Goal: Task Accomplishment & Management: Complete application form

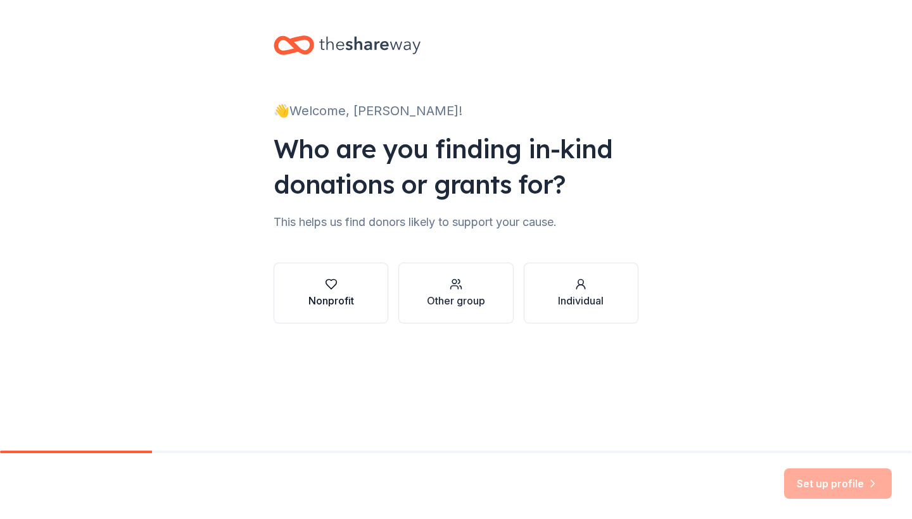
click at [333, 284] on icon "button" at bounding box center [331, 284] width 13 height 13
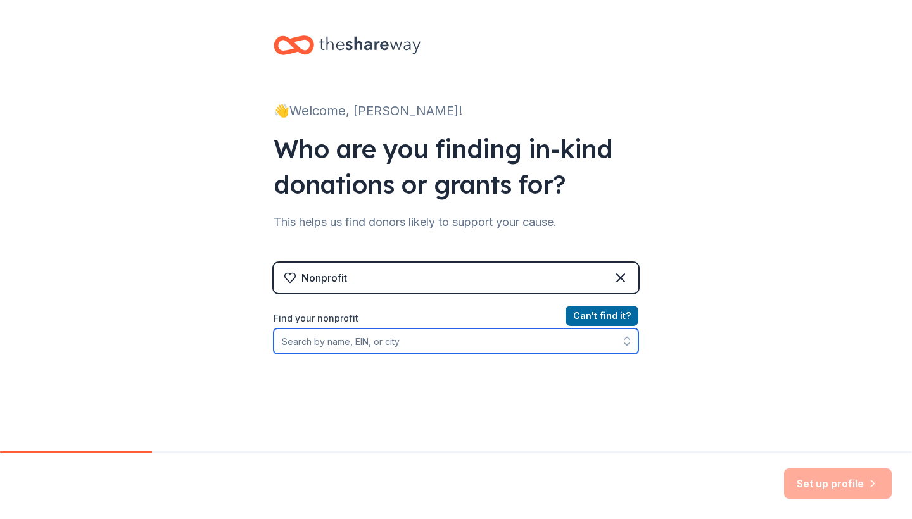
click at [386, 346] on input "Find your nonprofit" at bounding box center [456, 341] width 365 height 25
type input "[US_EMPLOYER_IDENTIFICATION_NUMBER]"
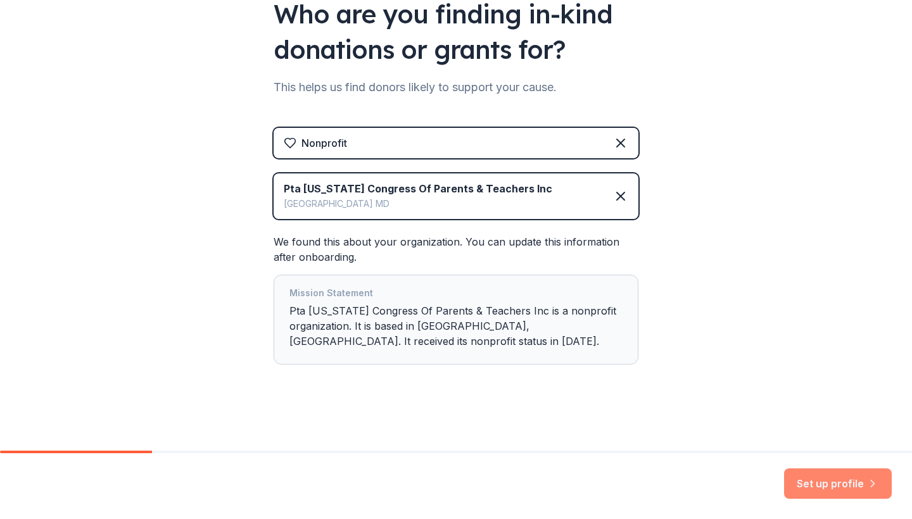
click at [836, 486] on button "Set up profile" at bounding box center [838, 484] width 108 height 30
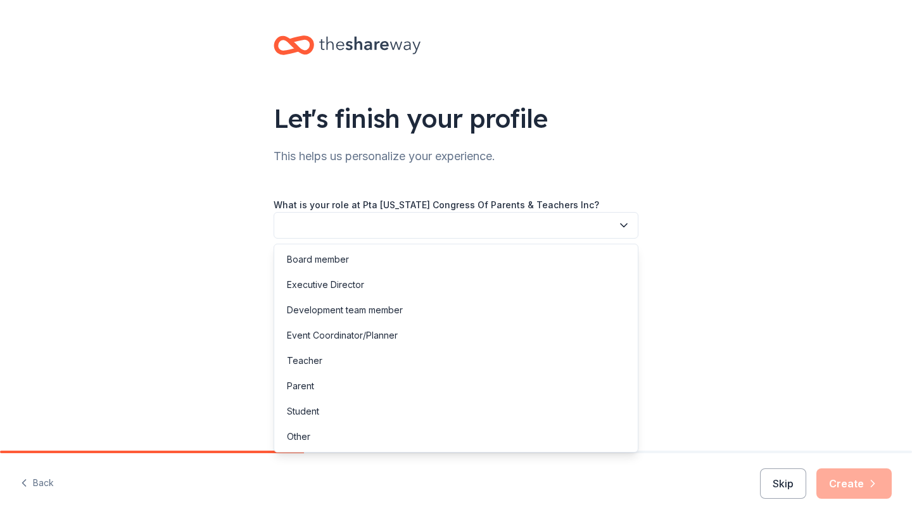
click at [581, 229] on button "button" at bounding box center [456, 225] width 365 height 27
click at [559, 259] on div "Board member" at bounding box center [456, 259] width 358 height 25
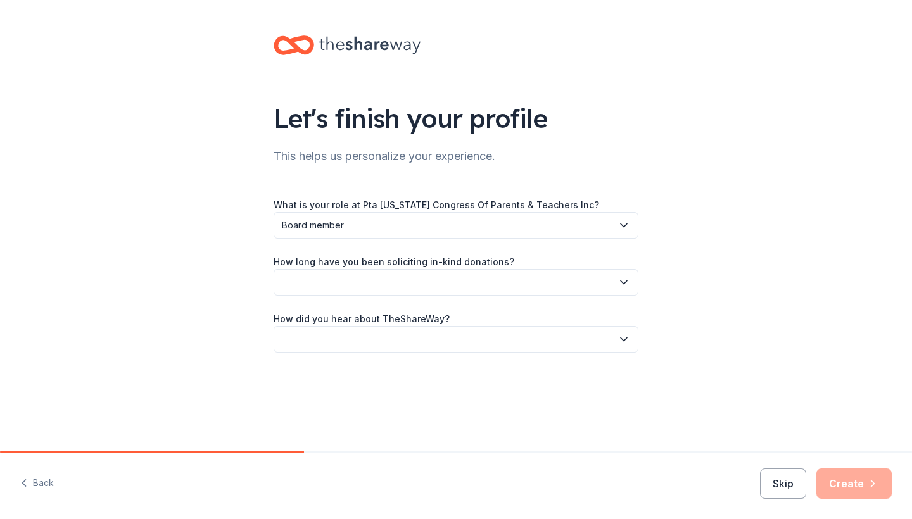
click at [539, 289] on button "button" at bounding box center [456, 282] width 365 height 27
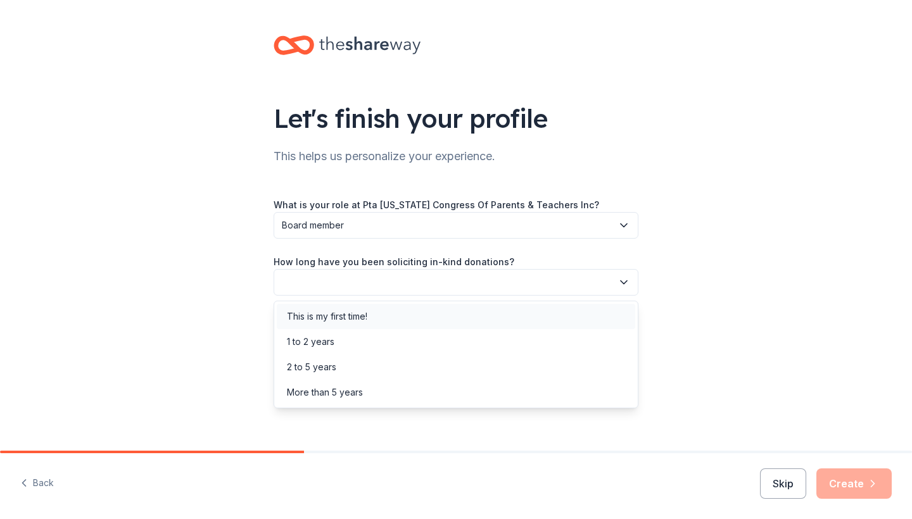
click at [535, 318] on div "This is my first time!" at bounding box center [456, 316] width 358 height 25
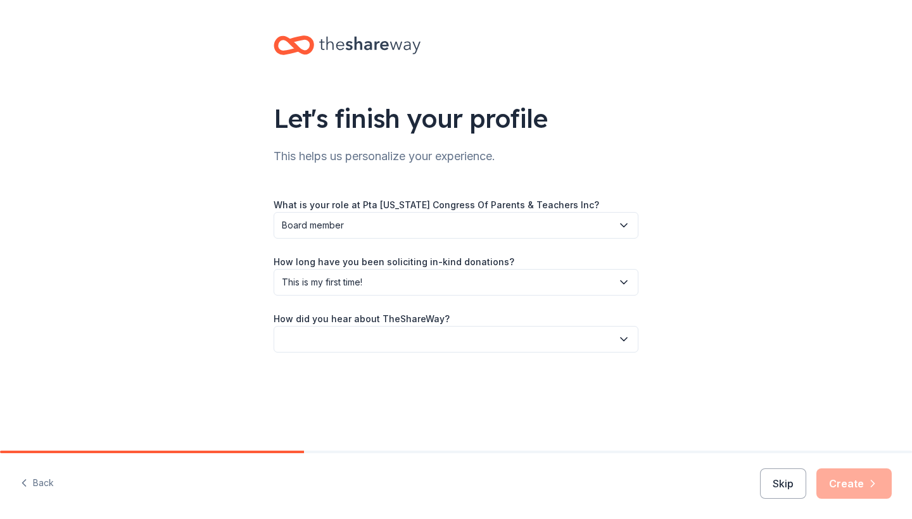
click at [519, 334] on button "button" at bounding box center [456, 339] width 365 height 27
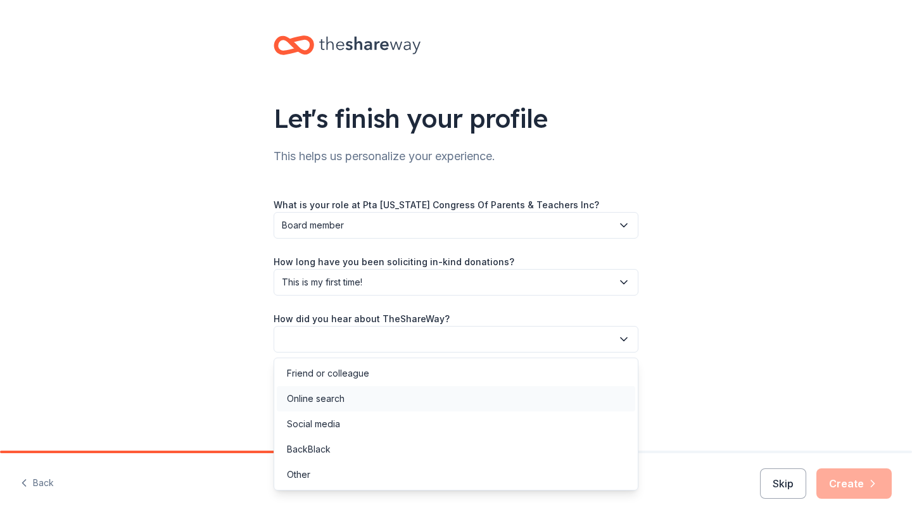
click at [494, 401] on div "Online search" at bounding box center [456, 398] width 358 height 25
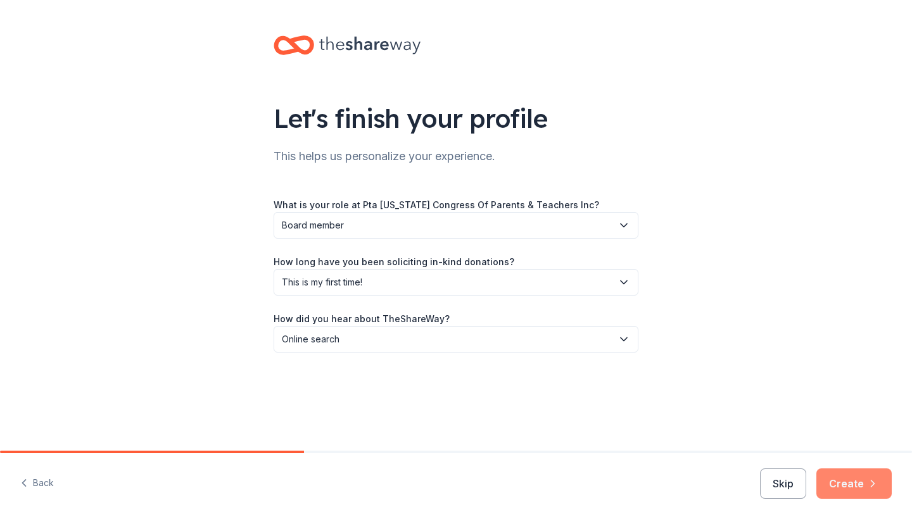
click at [844, 482] on button "Create" at bounding box center [853, 484] width 75 height 30
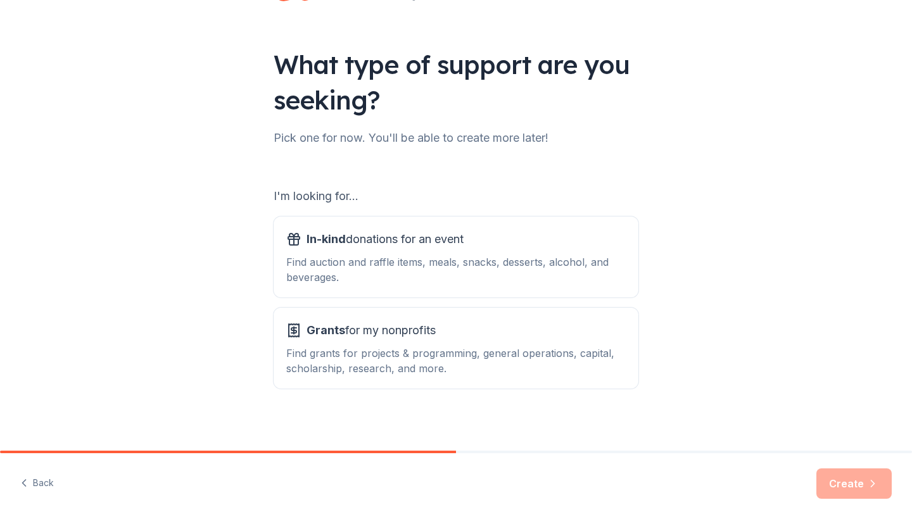
scroll to position [54, 0]
click at [549, 275] on div "Find auction and raffle items, meals, snacks, desserts, alcohol, and beverages." at bounding box center [455, 269] width 339 height 30
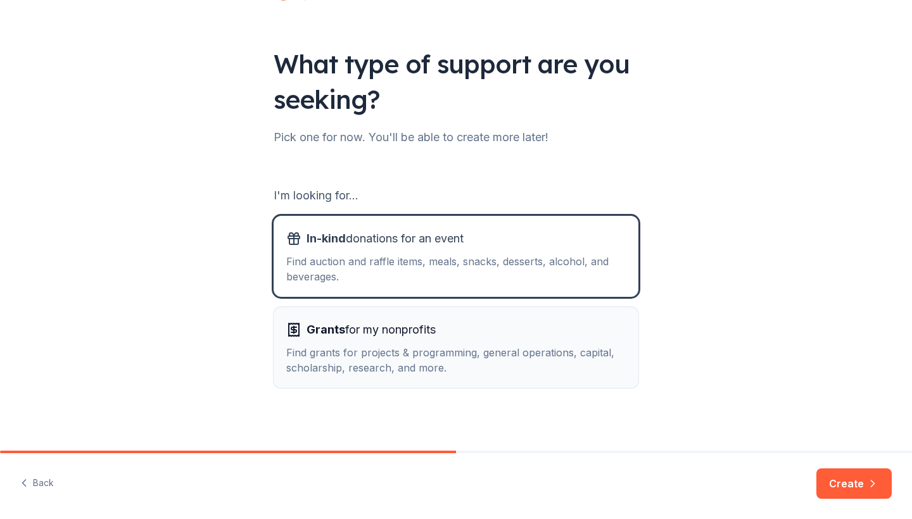
click at [548, 369] on div "Find grants for projects & programming, general operations, capital, scholarshi…" at bounding box center [455, 360] width 339 height 30
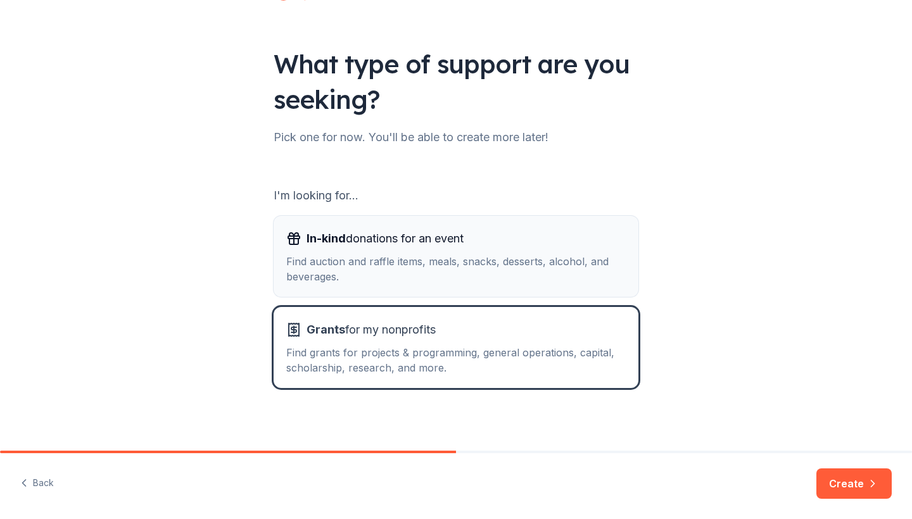
click at [539, 282] on div "Find auction and raffle items, meals, snacks, desserts, alcohol, and beverages." at bounding box center [455, 269] width 339 height 30
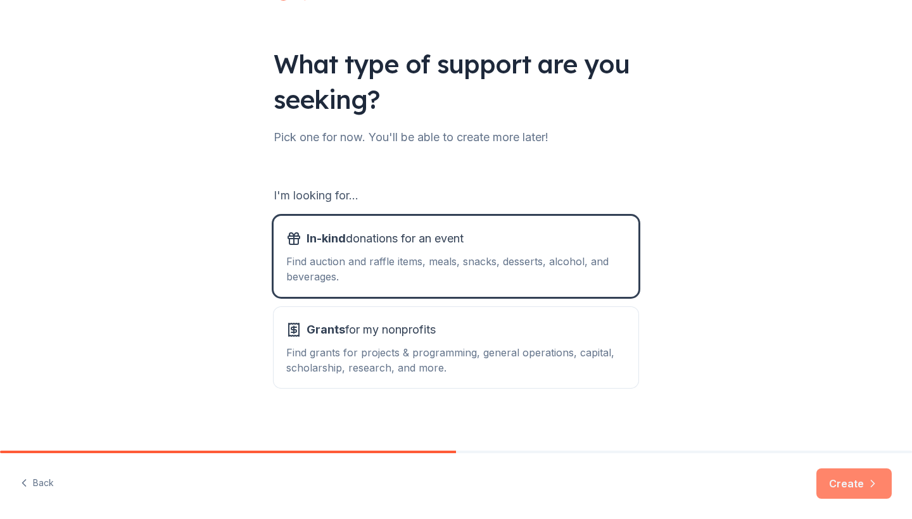
click at [842, 487] on button "Create" at bounding box center [853, 484] width 75 height 30
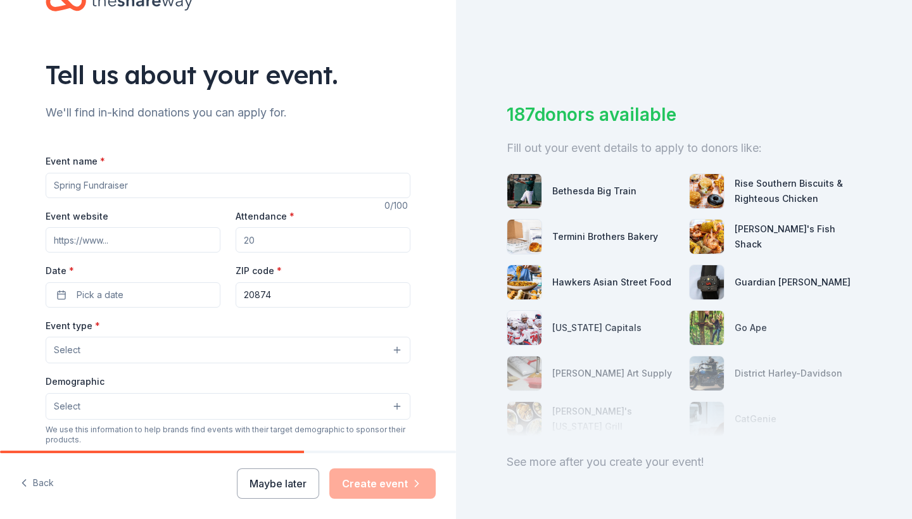
scroll to position [70, 0]
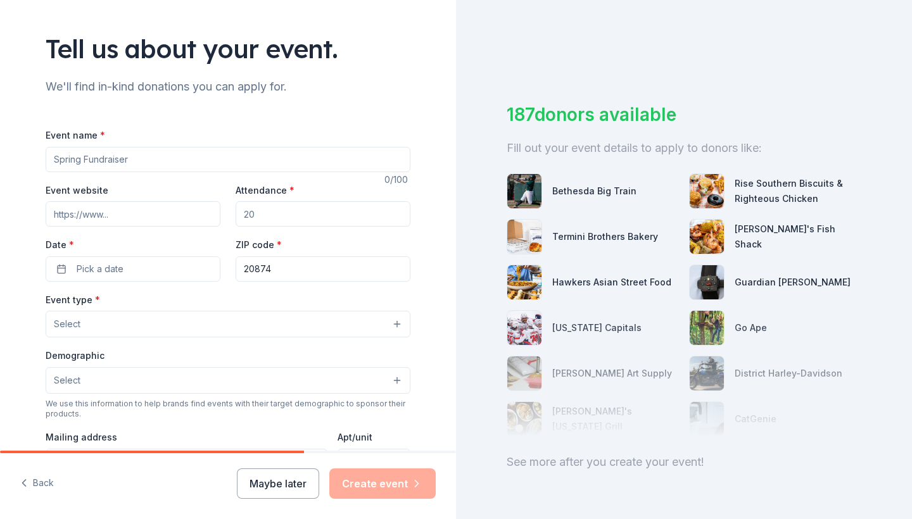
click at [203, 301] on div "Event type * Select" at bounding box center [228, 315] width 365 height 46
click at [204, 318] on button "Select" at bounding box center [228, 324] width 365 height 27
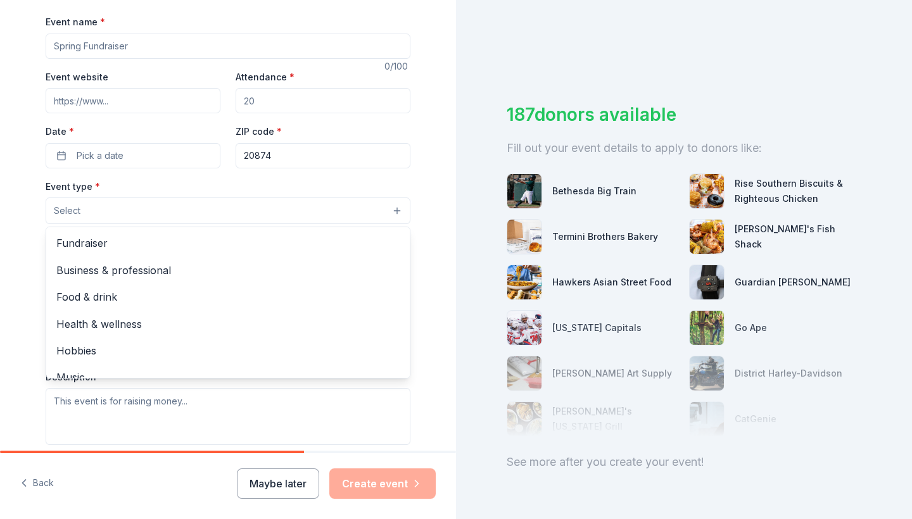
scroll to position [184, 0]
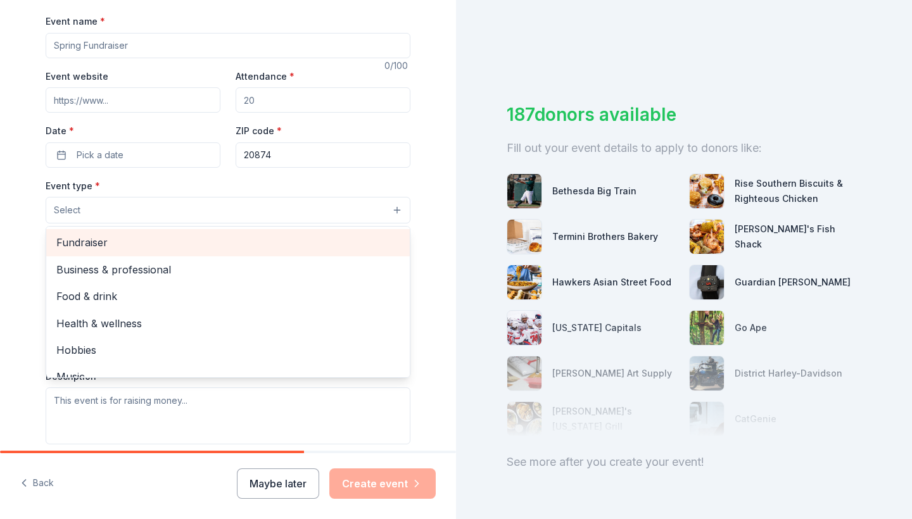
click at [191, 242] on span "Fundraiser" at bounding box center [227, 242] width 343 height 16
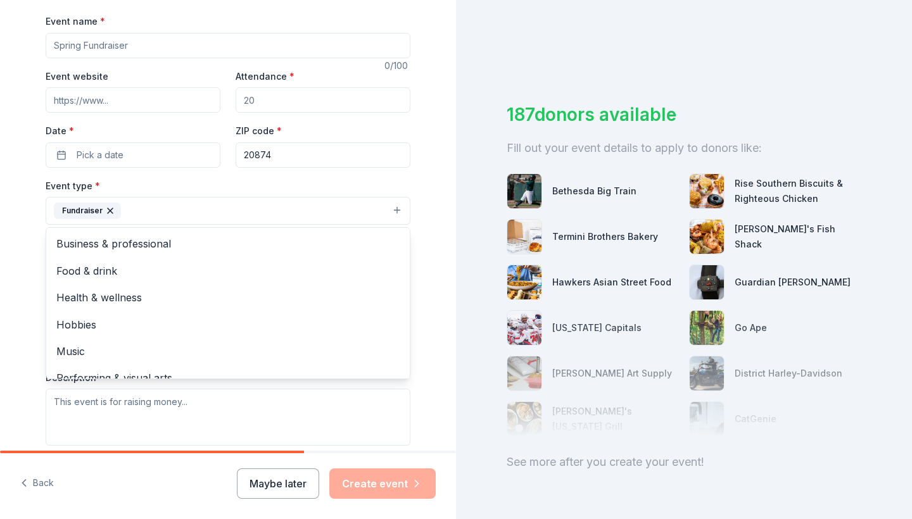
click at [146, 493] on div "Tell us about your event. We'll find in-kind donations you can apply for. Event…" at bounding box center [228, 259] width 456 height 519
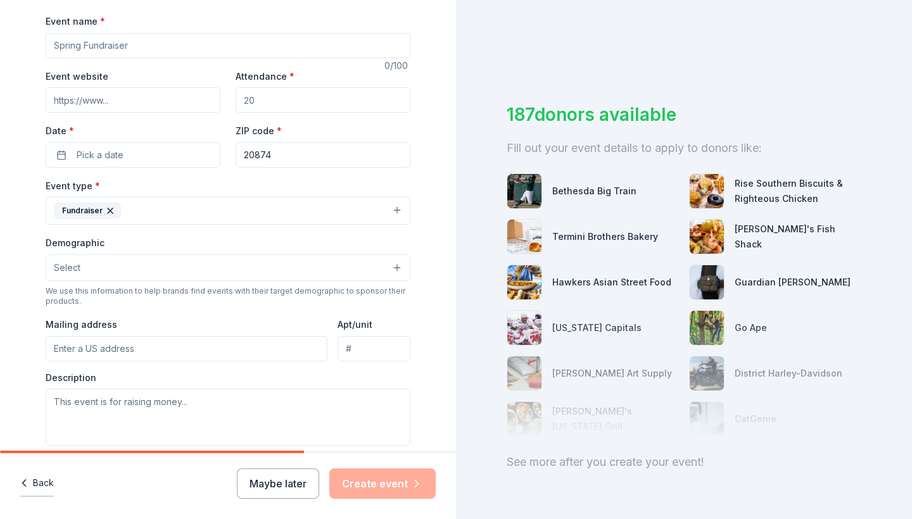
click at [47, 484] on button "Back" at bounding box center [37, 483] width 34 height 27
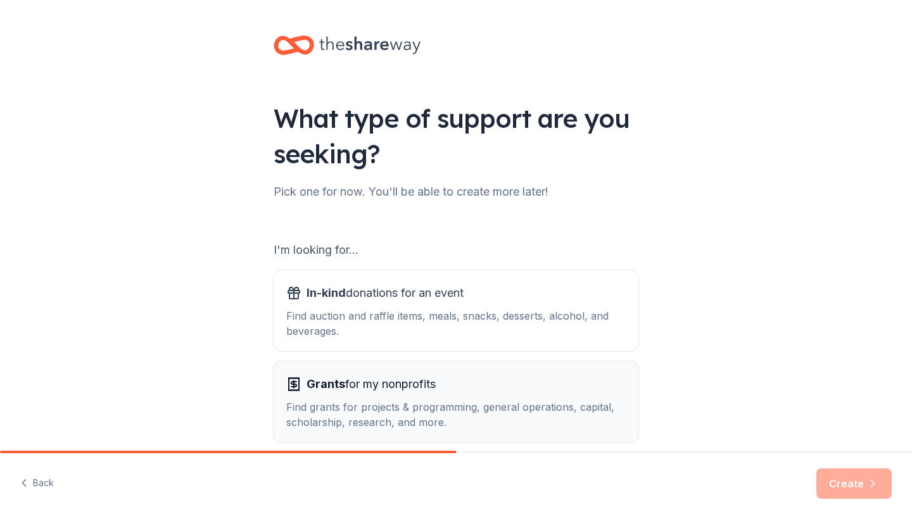
click at [367, 405] on div "Find grants for projects & programming, general operations, capital, scholarshi…" at bounding box center [455, 414] width 339 height 30
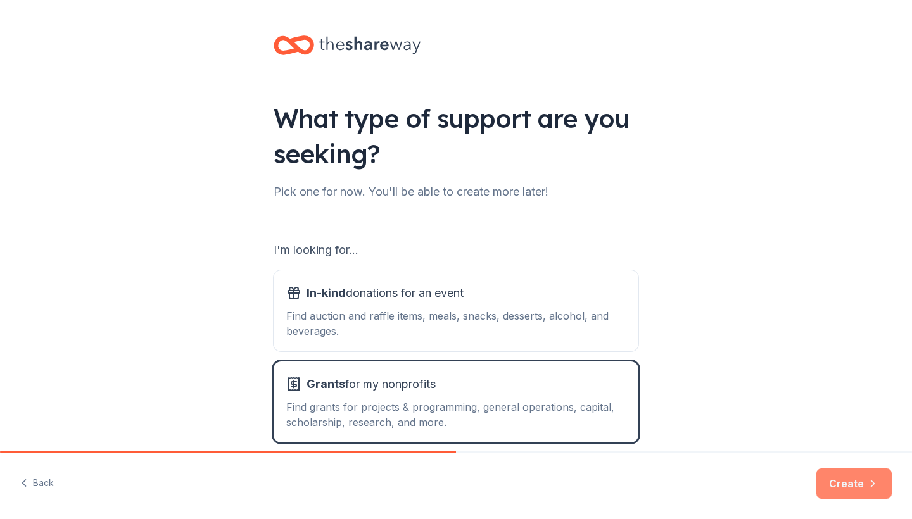
click at [841, 489] on button "Create" at bounding box center [853, 484] width 75 height 30
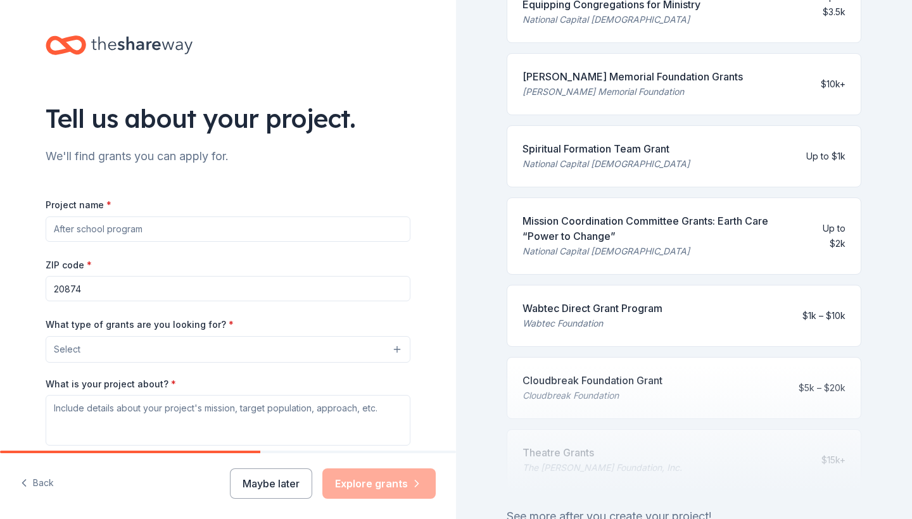
scroll to position [467, 0]
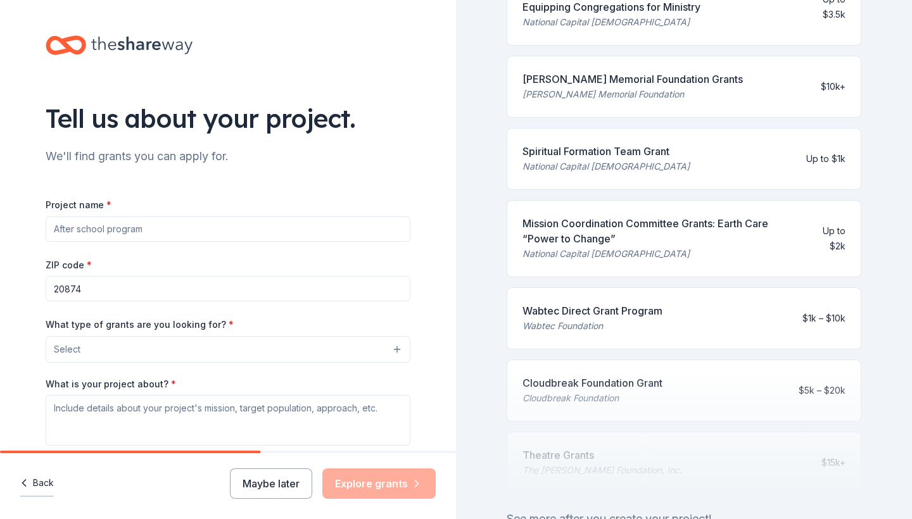
click at [47, 484] on button "Back" at bounding box center [37, 483] width 34 height 27
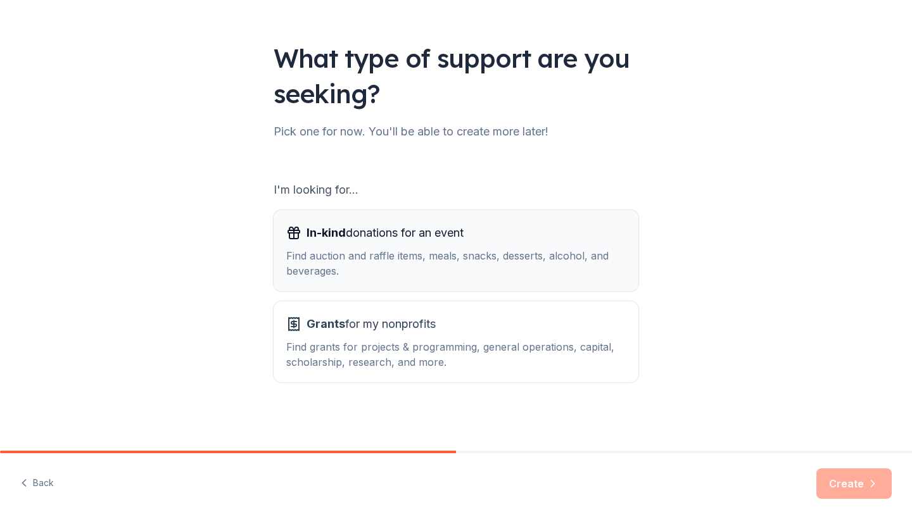
scroll to position [60, 0]
click at [420, 246] on div "In-kind donations for an event Find auction and raffle items, meals, snacks, de…" at bounding box center [455, 251] width 339 height 56
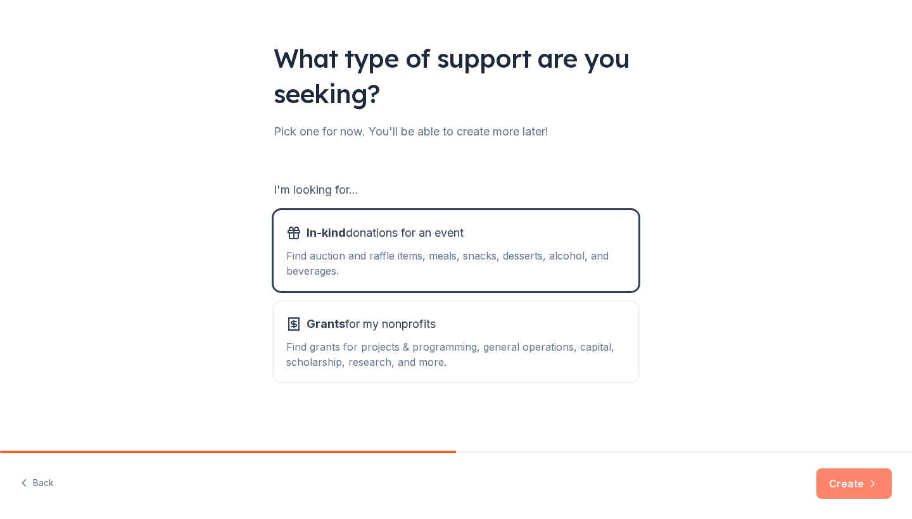
click at [849, 491] on button "Create" at bounding box center [853, 484] width 75 height 30
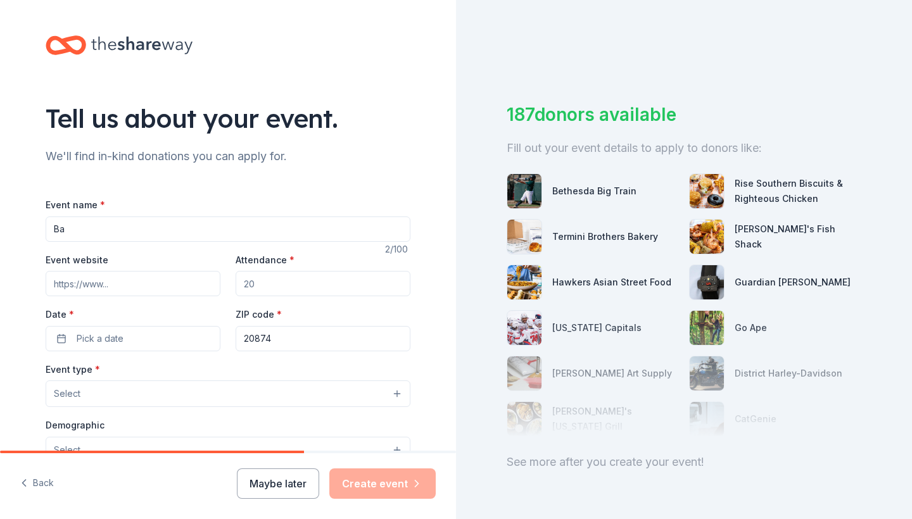
type input "B"
type input "F"
type input "[GEOGRAPHIC_DATA] PTA Fundraiser"
click at [289, 279] on input "Attendance *" at bounding box center [323, 283] width 175 height 25
type input "7"
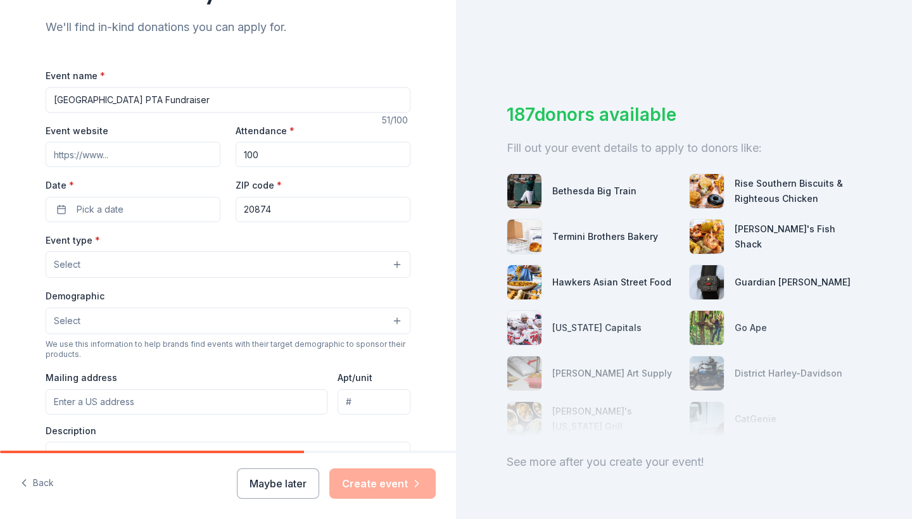
scroll to position [132, 0]
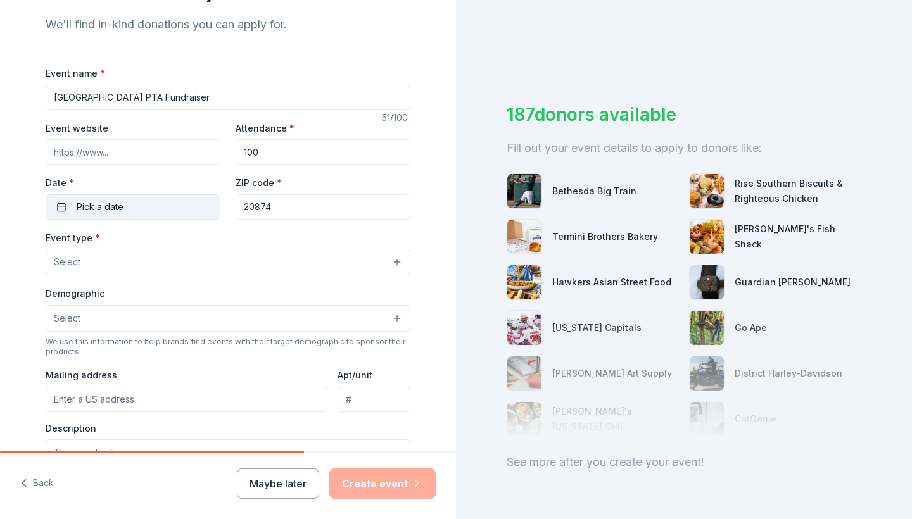
type input "100"
click at [63, 203] on button "Pick a date" at bounding box center [133, 206] width 175 height 25
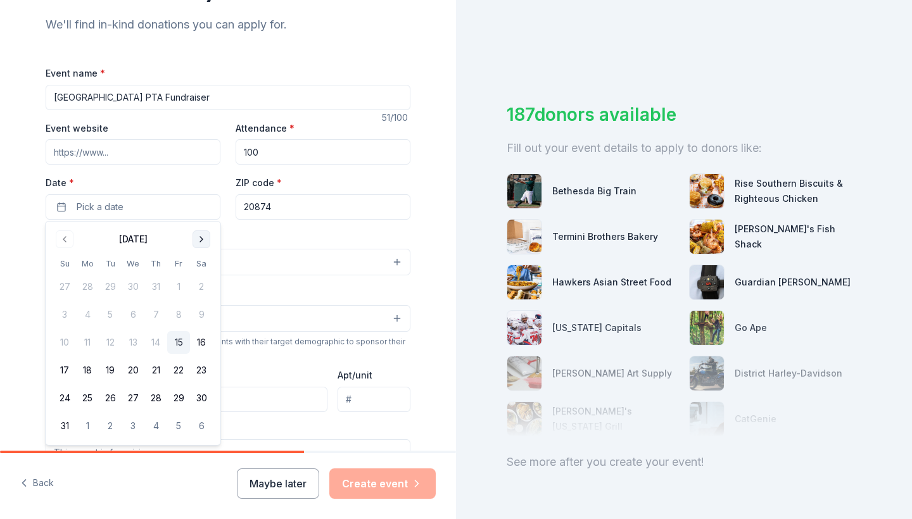
click at [204, 241] on button "Go to next month" at bounding box center [201, 239] width 18 height 18
click at [160, 313] on button "11" at bounding box center [155, 314] width 23 height 23
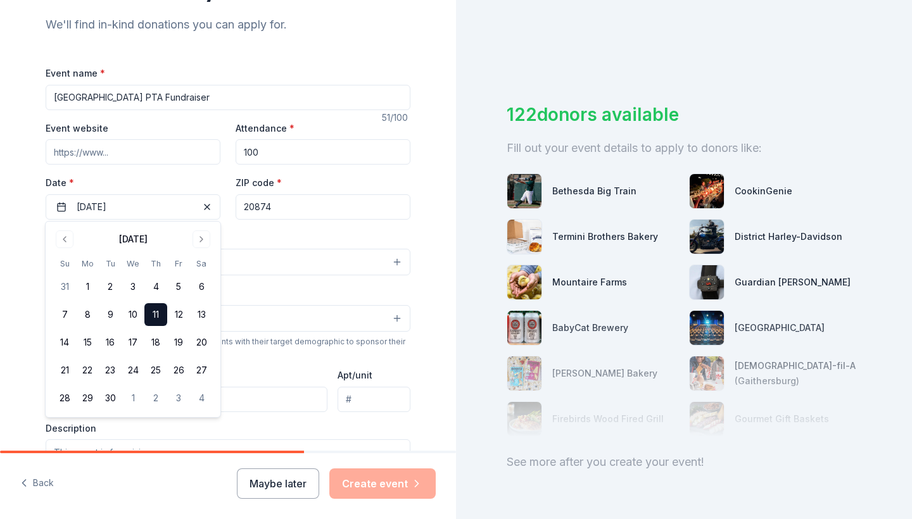
click at [285, 282] on div "Event type * Select Demographic Select We use this information to help brands f…" at bounding box center [228, 363] width 365 height 267
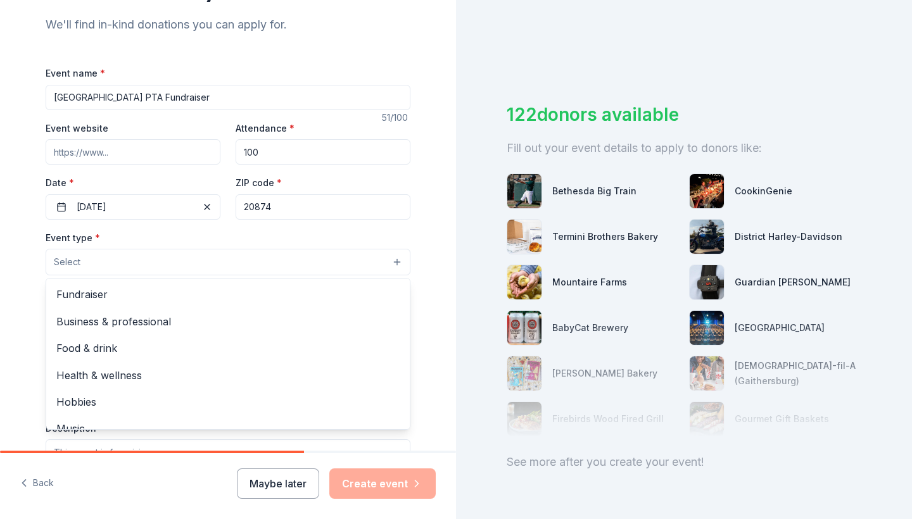
click at [289, 256] on button "Select" at bounding box center [228, 262] width 365 height 27
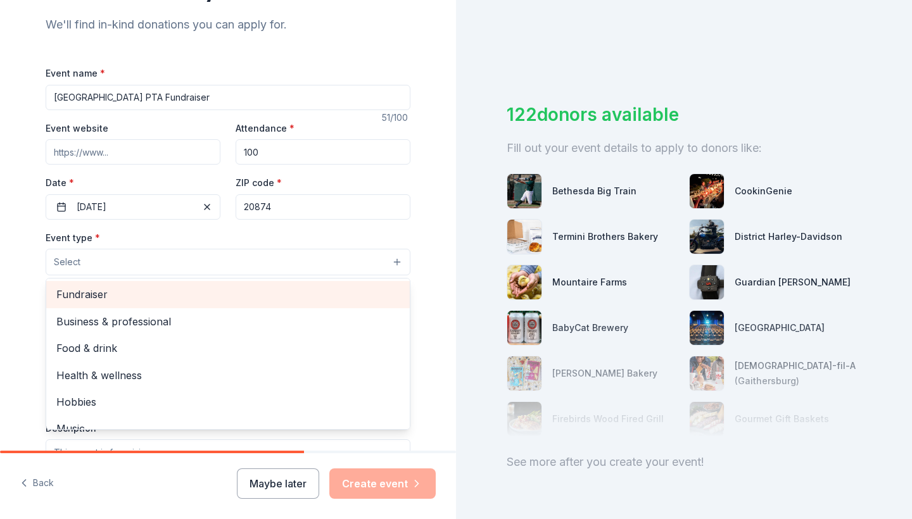
click at [282, 292] on span "Fundraiser" at bounding box center [227, 294] width 343 height 16
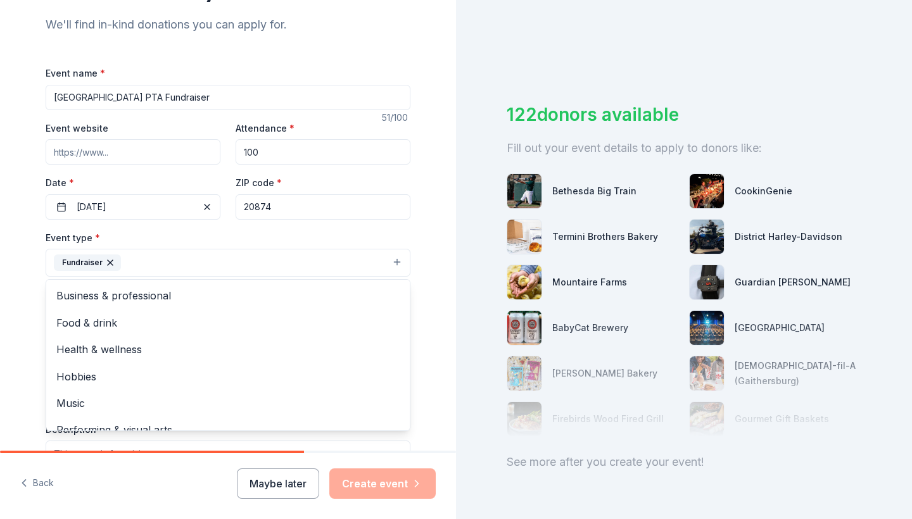
click at [442, 216] on div "Tell us about your event. We'll find in-kind donations you can apply for. Event…" at bounding box center [228, 290] width 456 height 844
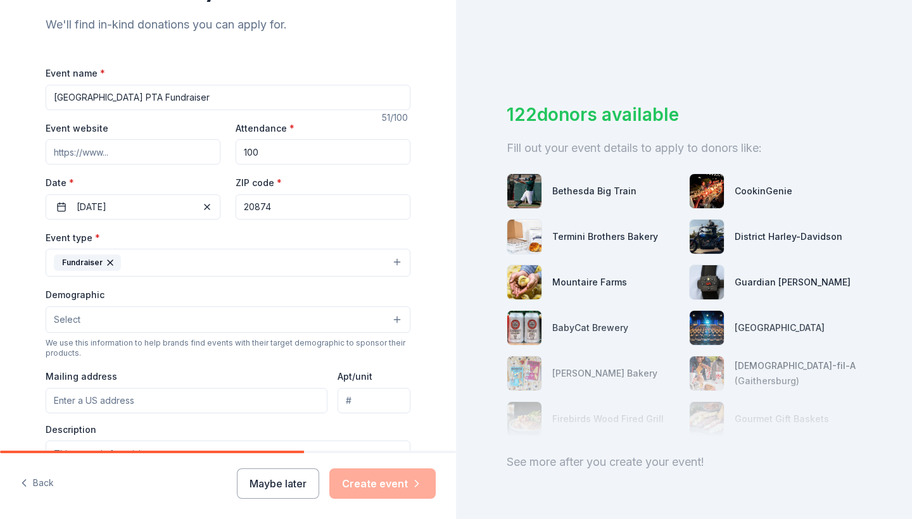
scroll to position [177, 0]
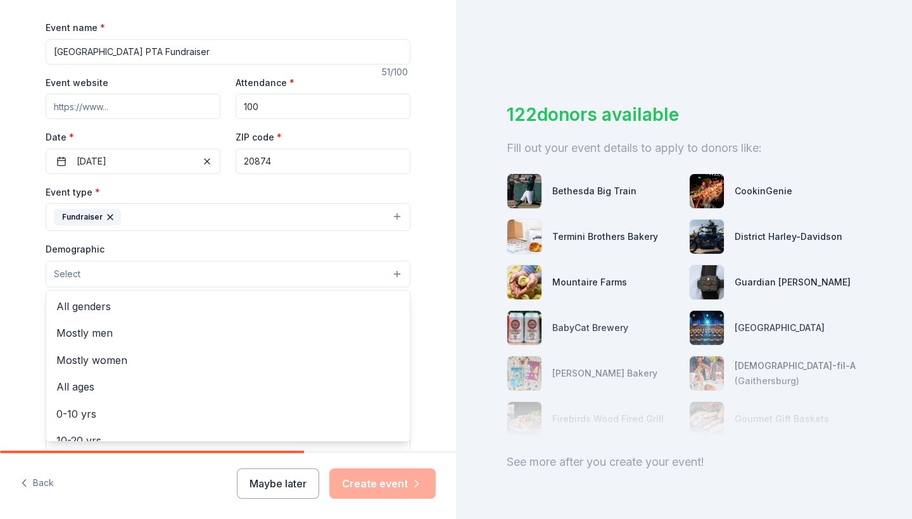
click at [362, 275] on button "Select" at bounding box center [228, 274] width 365 height 27
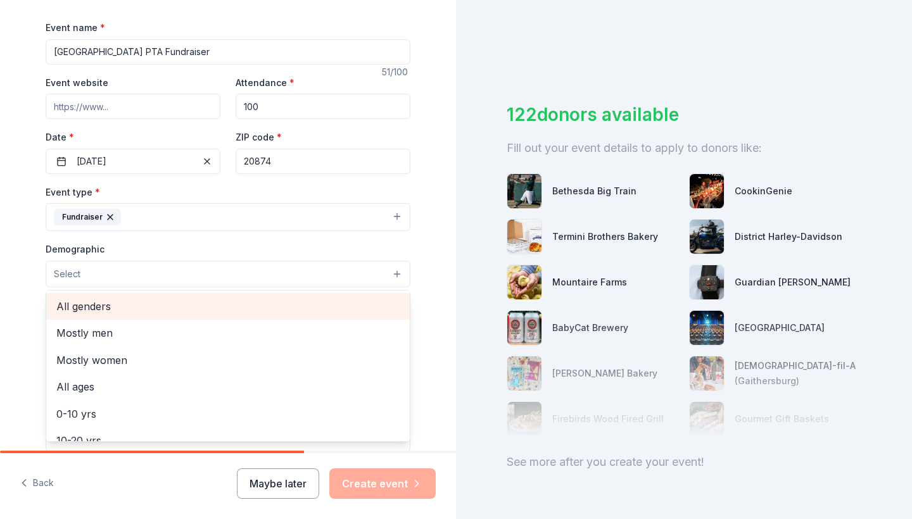
scroll to position [0, 0]
click at [353, 310] on span "All genders" at bounding box center [227, 306] width 343 height 16
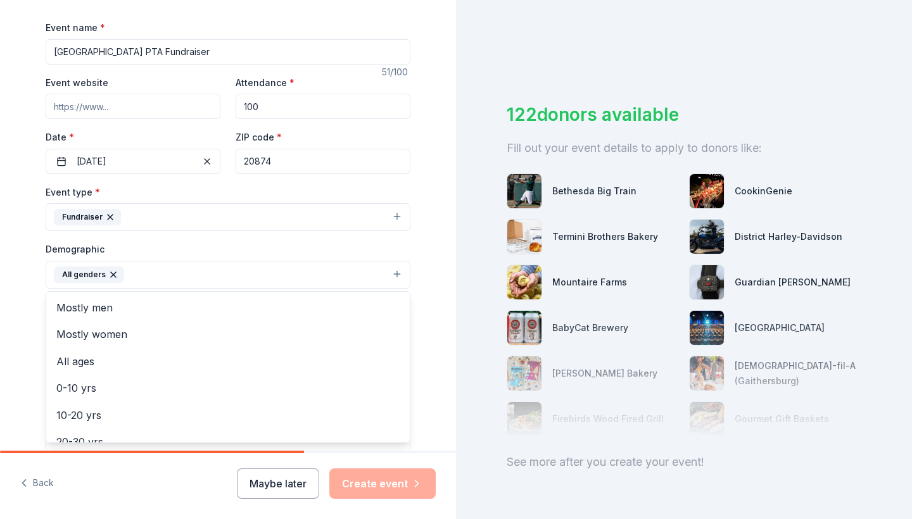
click at [431, 326] on div "Tell us about your event. We'll find in-kind donations you can apply for. Event…" at bounding box center [228, 245] width 456 height 845
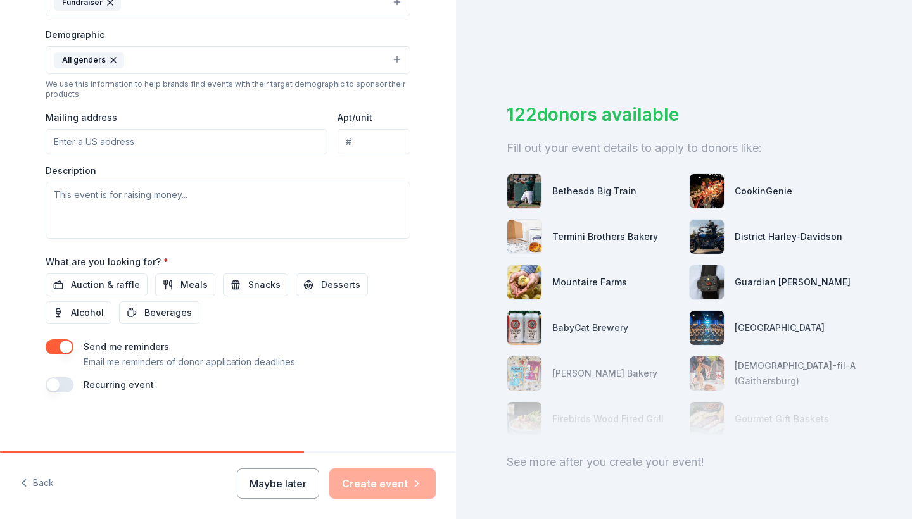
scroll to position [391, 0]
type input "13010 Dairymaid Drive, Germantown, MD, 20874"
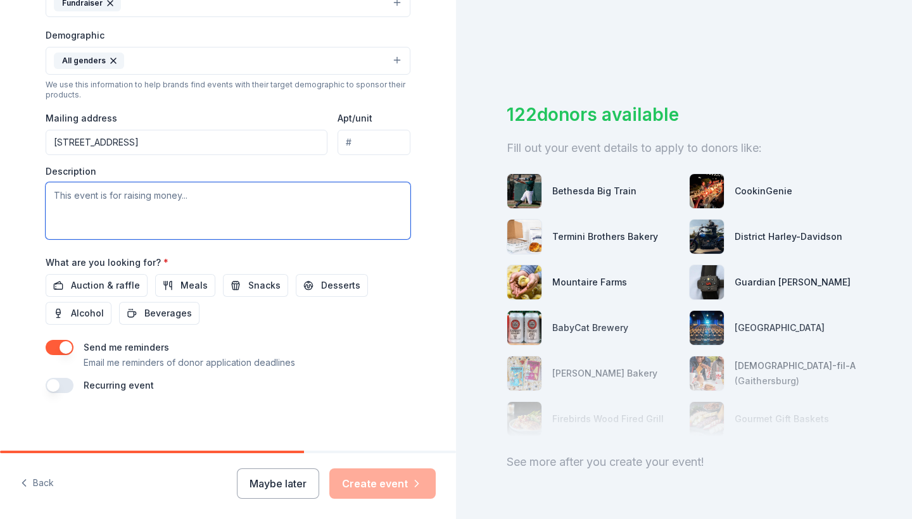
click at [213, 213] on textarea at bounding box center [228, 210] width 365 height 57
click at [191, 203] on textarea at bounding box center [228, 210] width 365 height 57
paste textarea "Funds raised through this program help support classroom supplies, cultural art…"
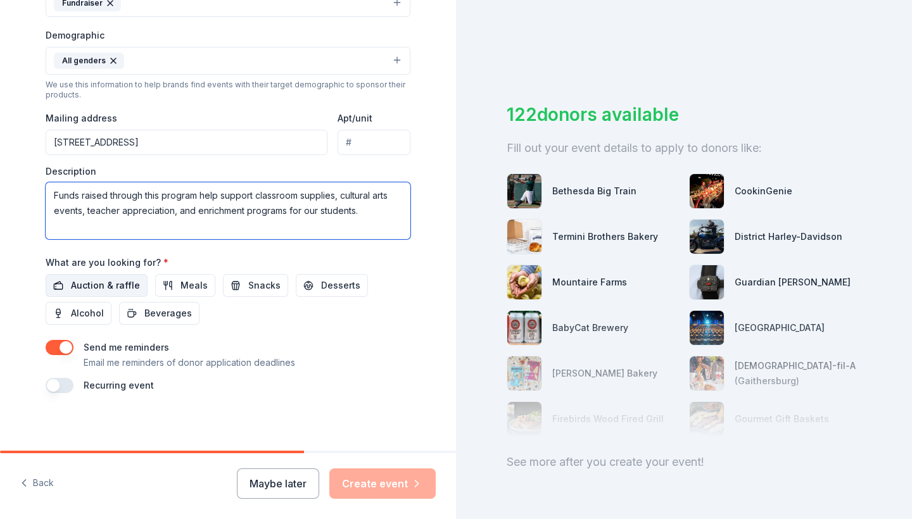
type textarea "Funds raised through this program help support classroom supplies, cultural art…"
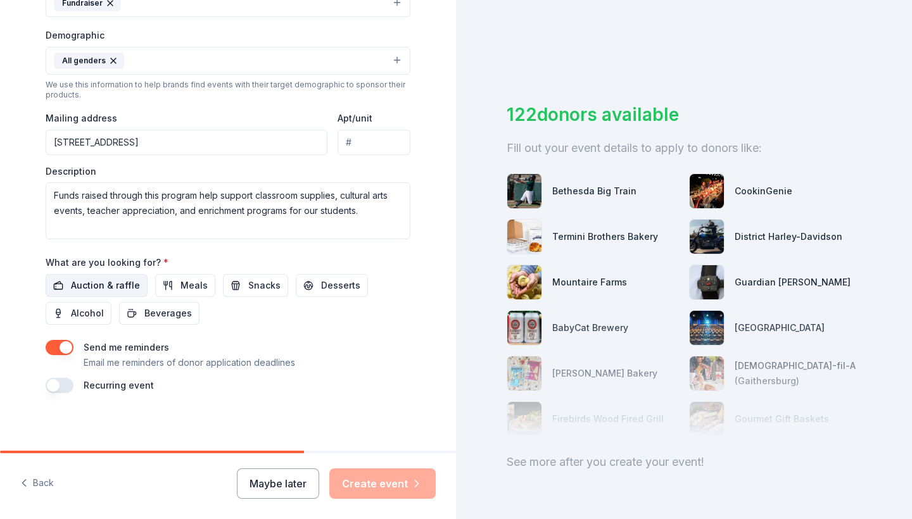
click at [113, 281] on span "Auction & raffle" at bounding box center [105, 285] width 69 height 15
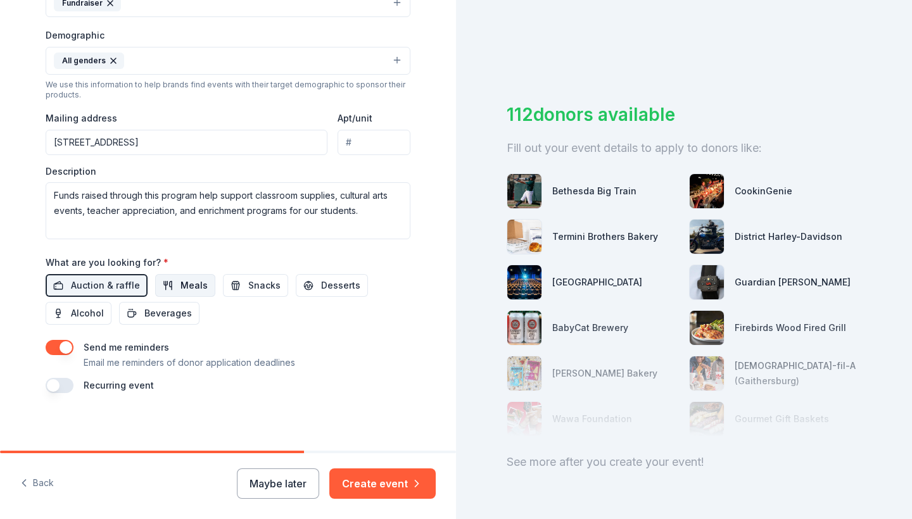
click at [180, 282] on span "Meals" at bounding box center [193, 285] width 27 height 15
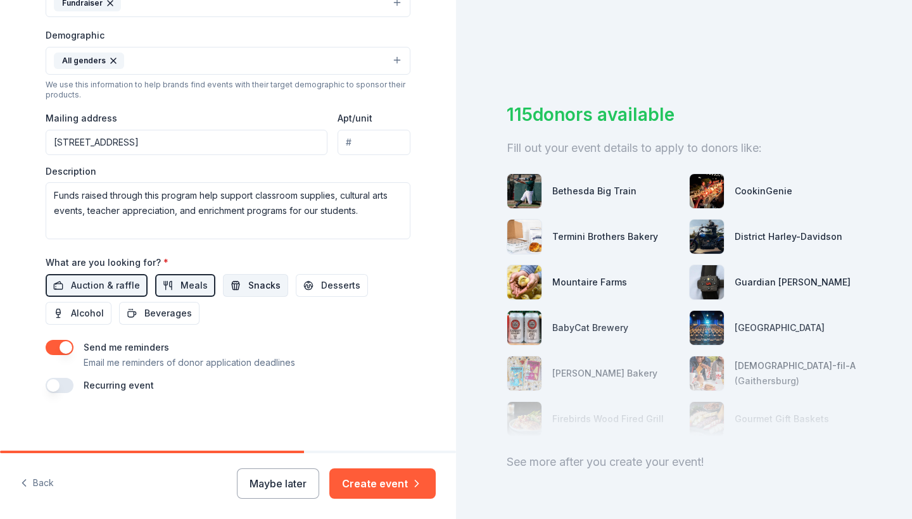
click at [251, 282] on span "Snacks" at bounding box center [264, 285] width 32 height 15
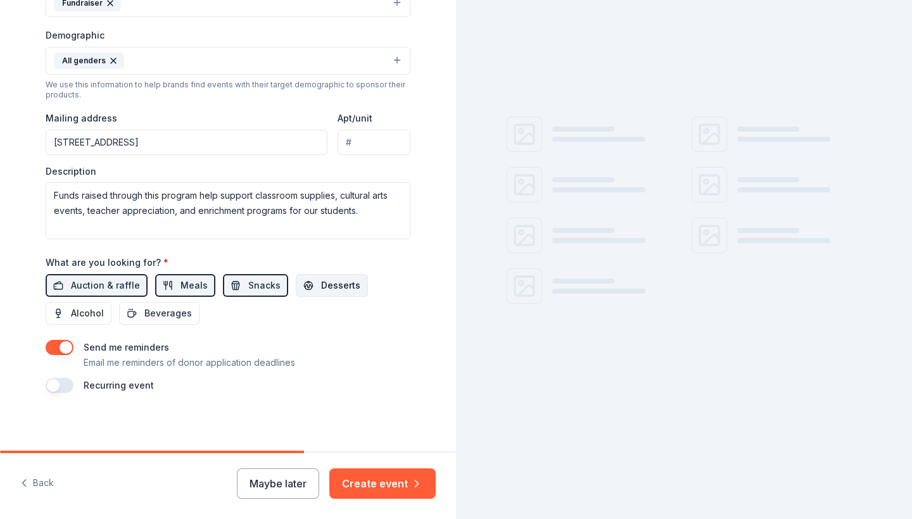
click at [334, 280] on span "Desserts" at bounding box center [340, 285] width 39 height 15
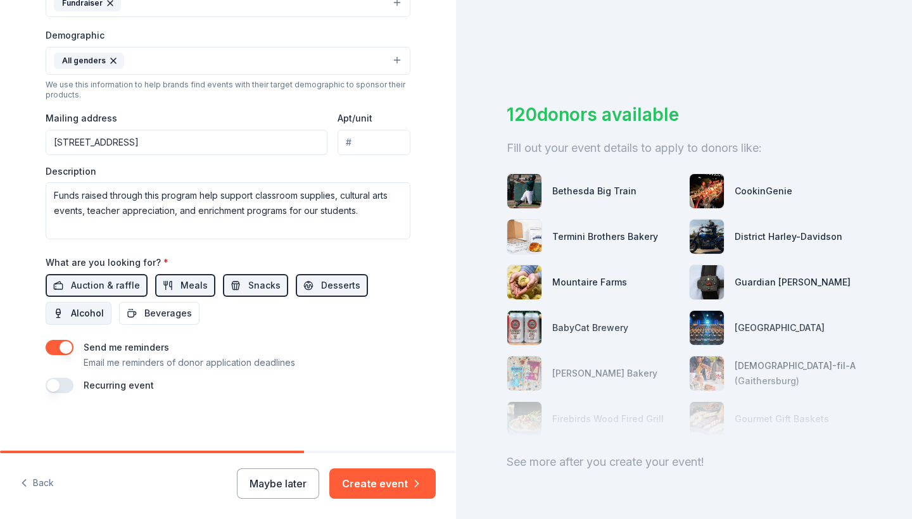
click at [77, 310] on span "Alcohol" at bounding box center [87, 313] width 33 height 15
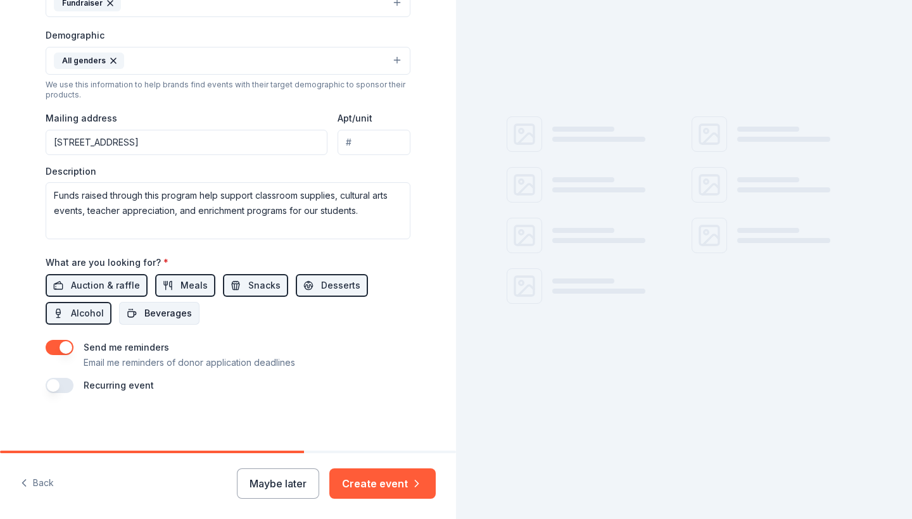
click at [146, 310] on span "Beverages" at bounding box center [167, 313] width 47 height 15
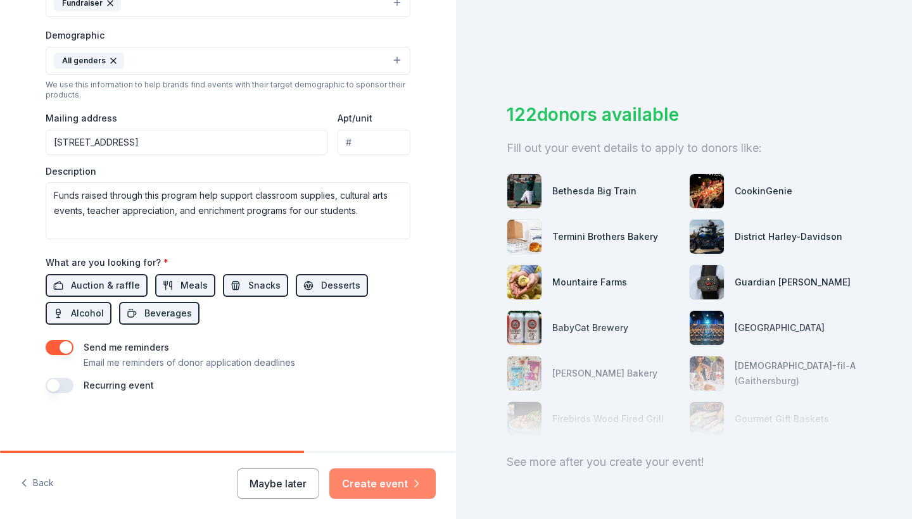
scroll to position [0, 0]
click at [400, 486] on button "Create event" at bounding box center [382, 484] width 106 height 30
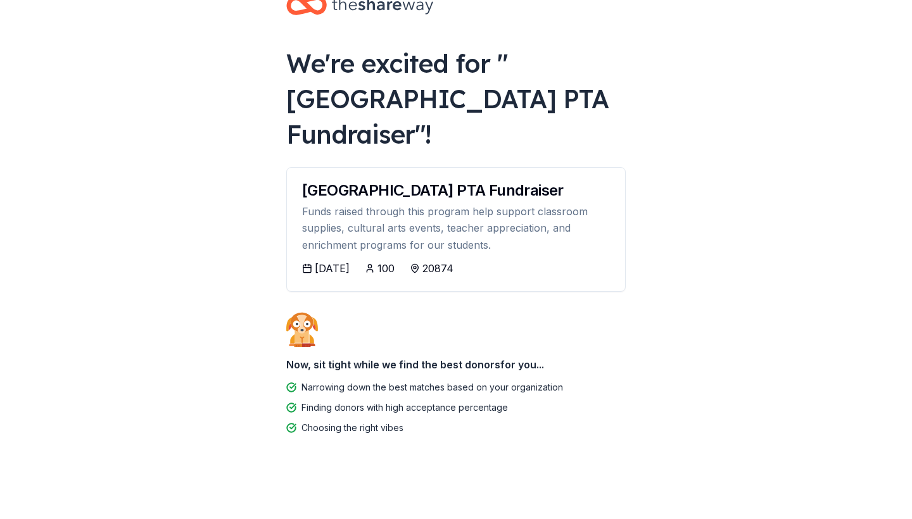
scroll to position [49, 0]
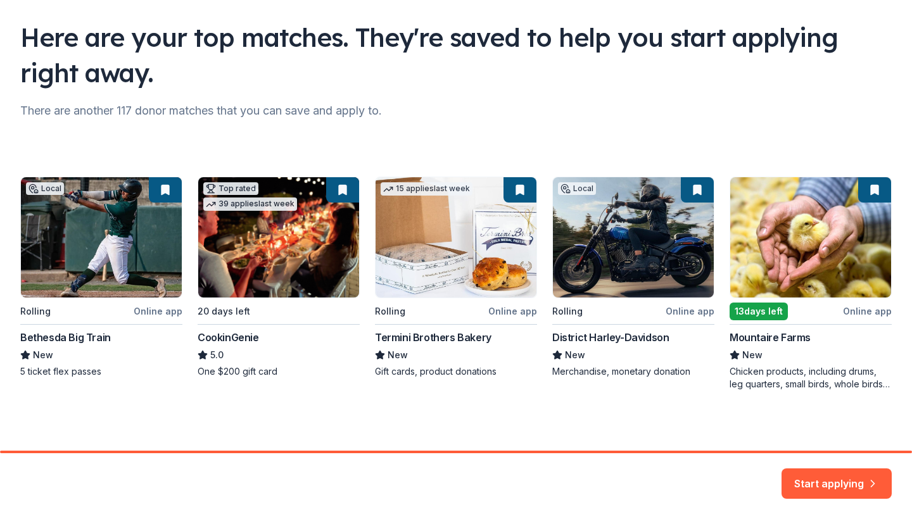
scroll to position [80, 0]
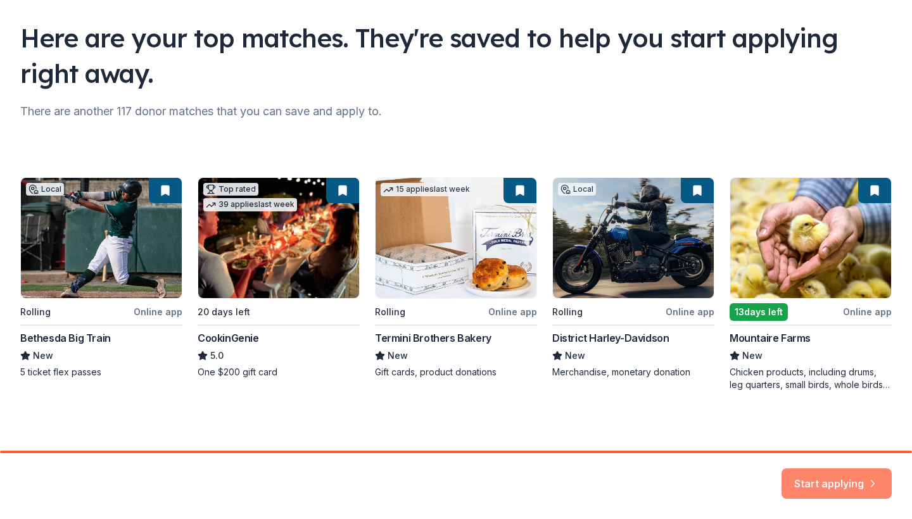
click at [837, 471] on button "Start applying" at bounding box center [836, 476] width 110 height 30
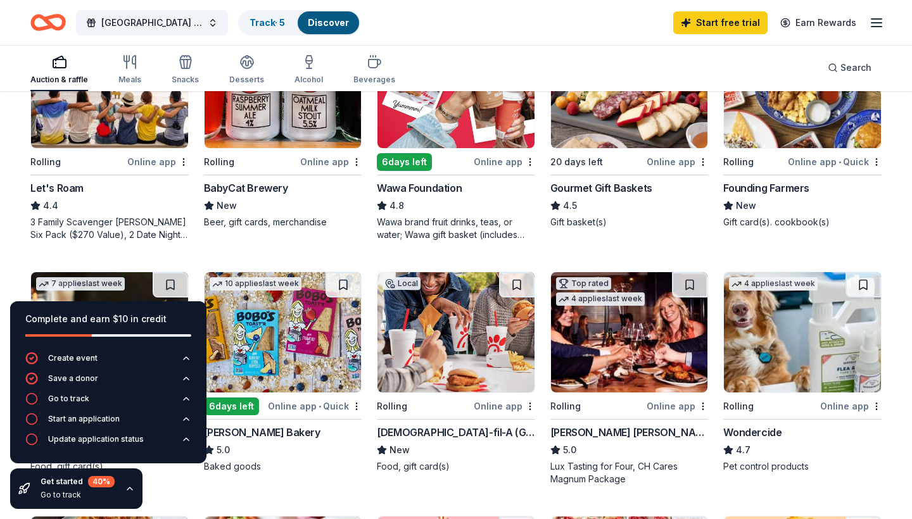
scroll to position [436, 0]
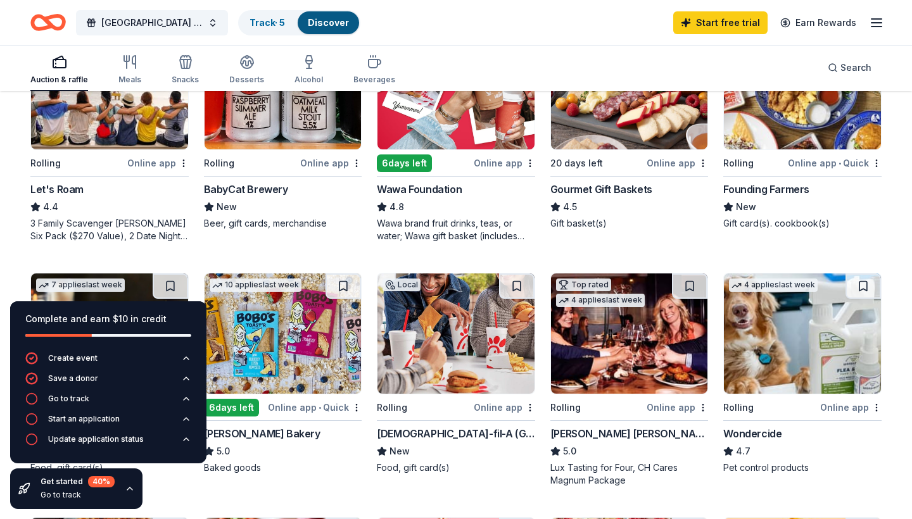
click at [401, 160] on div "6 days left" at bounding box center [404, 163] width 55 height 18
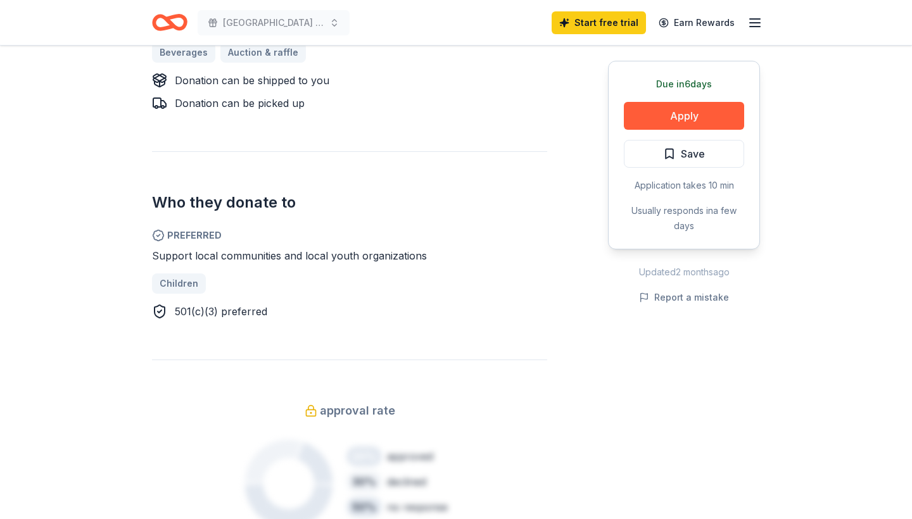
scroll to position [47, 0]
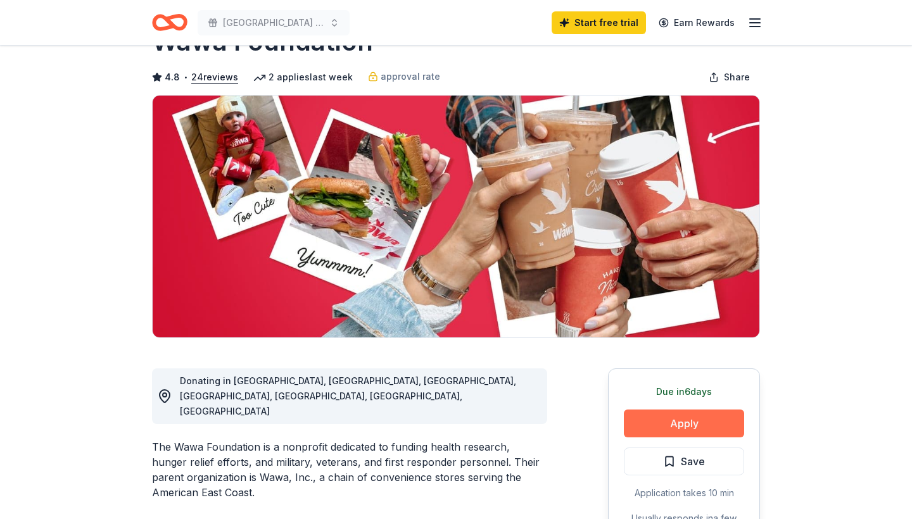
click at [691, 422] on button "Apply" at bounding box center [684, 424] width 120 height 28
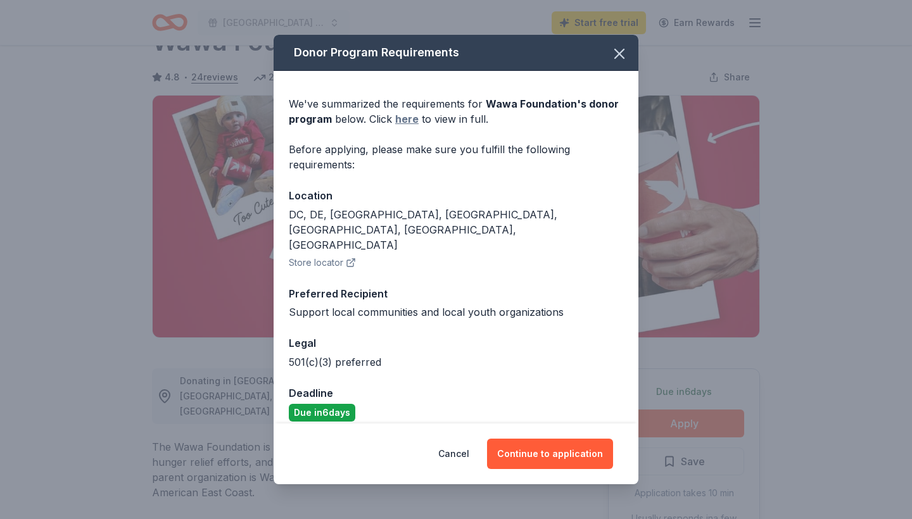
click at [412, 127] on link "here" at bounding box center [406, 118] width 23 height 15
click at [555, 439] on button "Continue to application" at bounding box center [550, 454] width 126 height 30
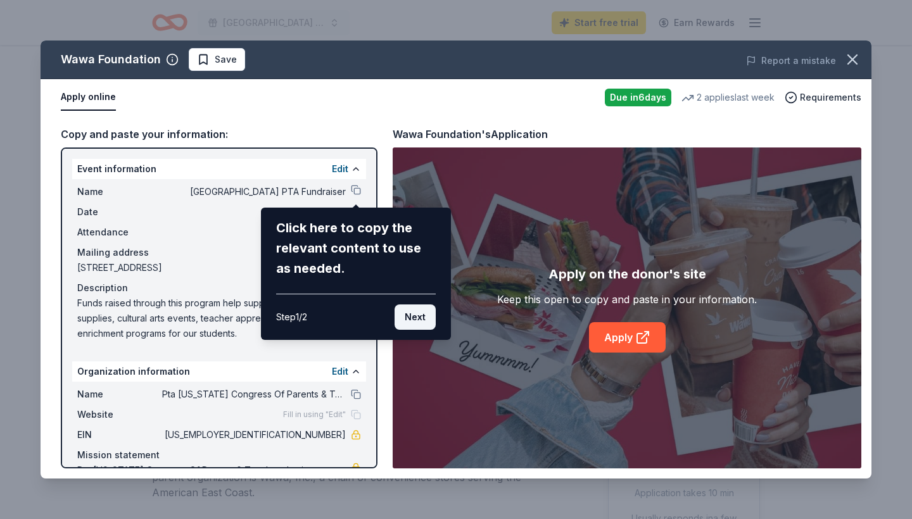
click at [419, 317] on button "Next" at bounding box center [414, 317] width 41 height 25
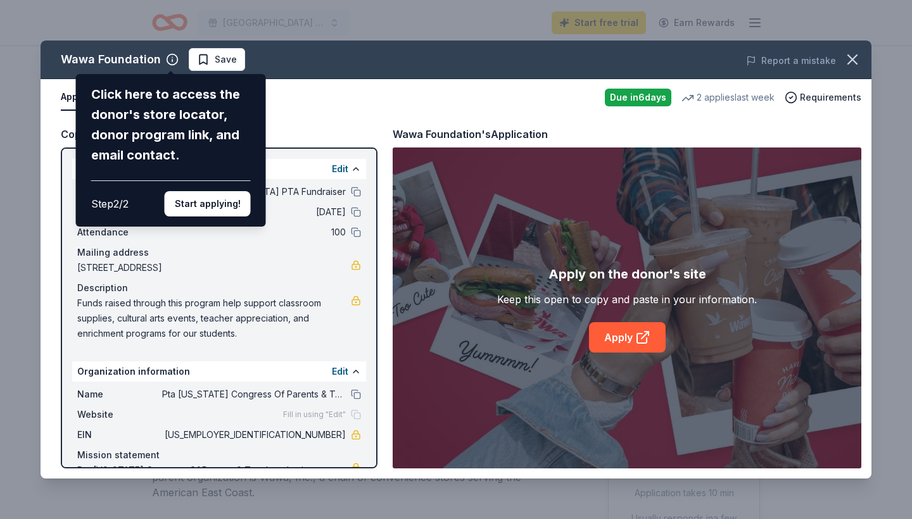
click at [355, 415] on div "Wawa Foundation Click here to access the donor's store locator, donor program l…" at bounding box center [456, 260] width 831 height 438
click at [313, 415] on div "Wawa Foundation Click here to access the donor's store locator, donor program l…" at bounding box center [456, 260] width 831 height 438
click at [343, 368] on div "Wawa Foundation Click here to access the donor's store locator, donor program l…" at bounding box center [456, 260] width 831 height 438
click at [233, 191] on button "Start applying!" at bounding box center [208, 203] width 86 height 25
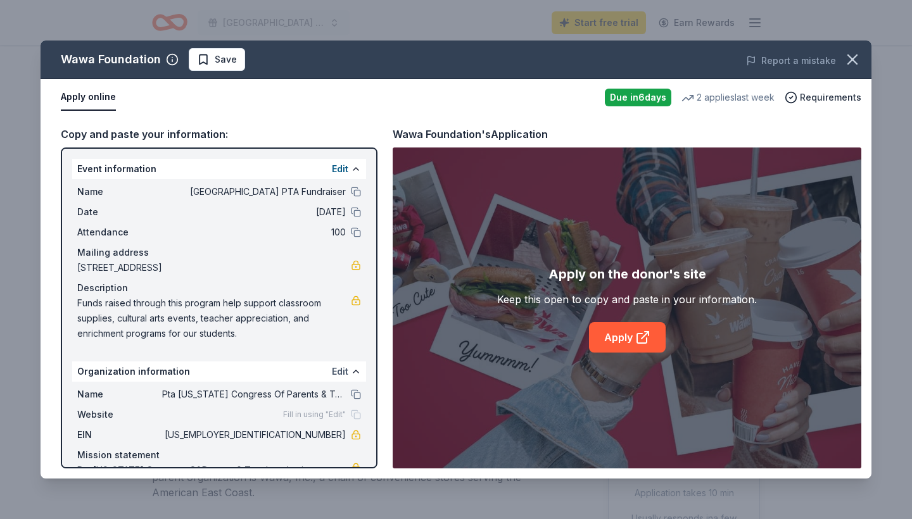
click at [341, 374] on button "Edit" at bounding box center [340, 371] width 16 height 15
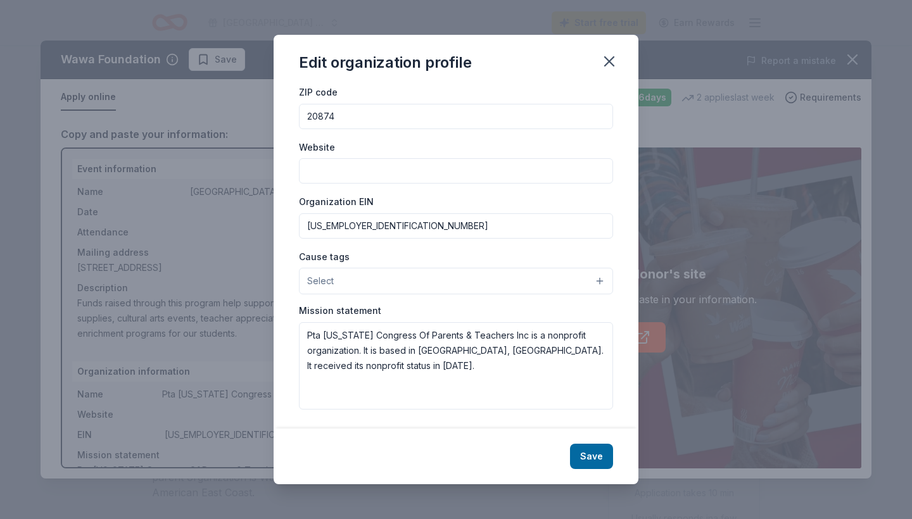
scroll to position [79, 0]
click at [356, 280] on button "Select" at bounding box center [456, 281] width 314 height 27
click at [364, 172] on input "Website" at bounding box center [456, 171] width 314 height 25
paste input "https://www.montgomeryschoolsmd.org/schools/greatsenecacreekes/"
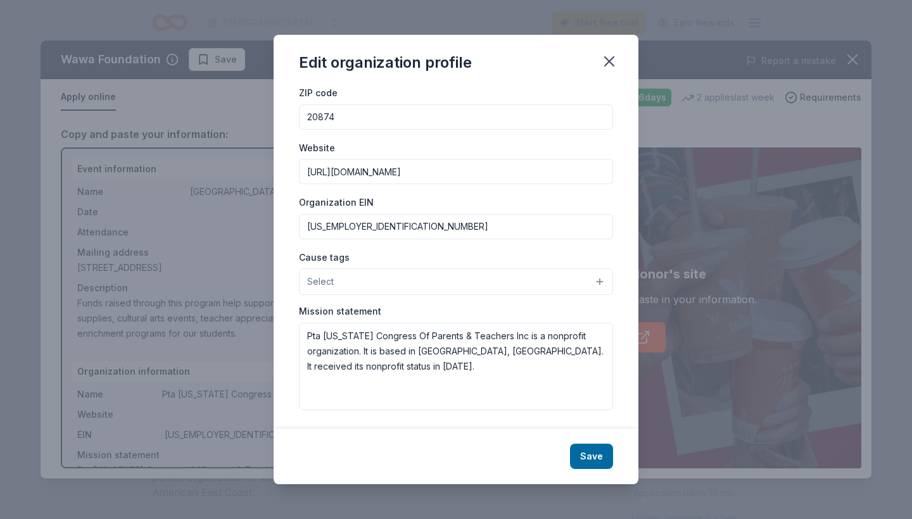
type input "https://www.montgomeryschoolsmd.org/schools/greatsenecacreekes/"
click at [379, 287] on button "Select" at bounding box center [456, 281] width 314 height 27
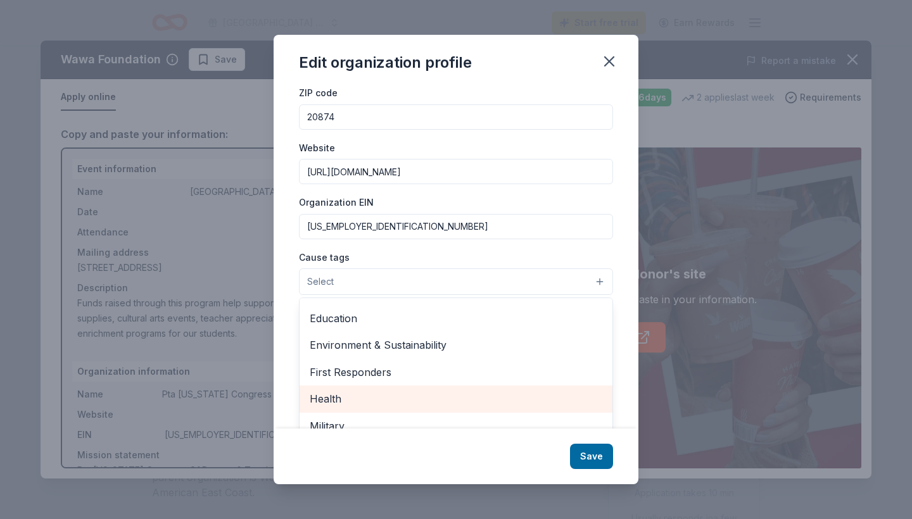
scroll to position [101, 0]
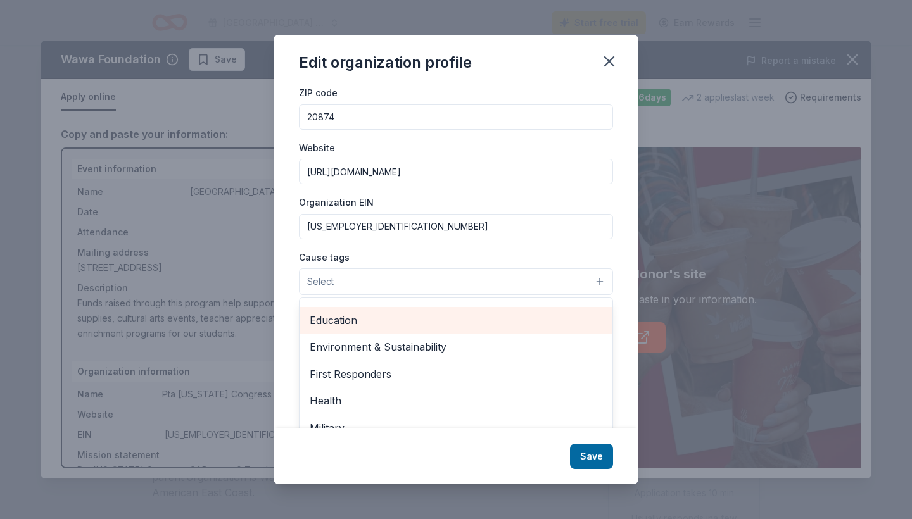
click at [362, 318] on span "Education" at bounding box center [456, 320] width 292 height 16
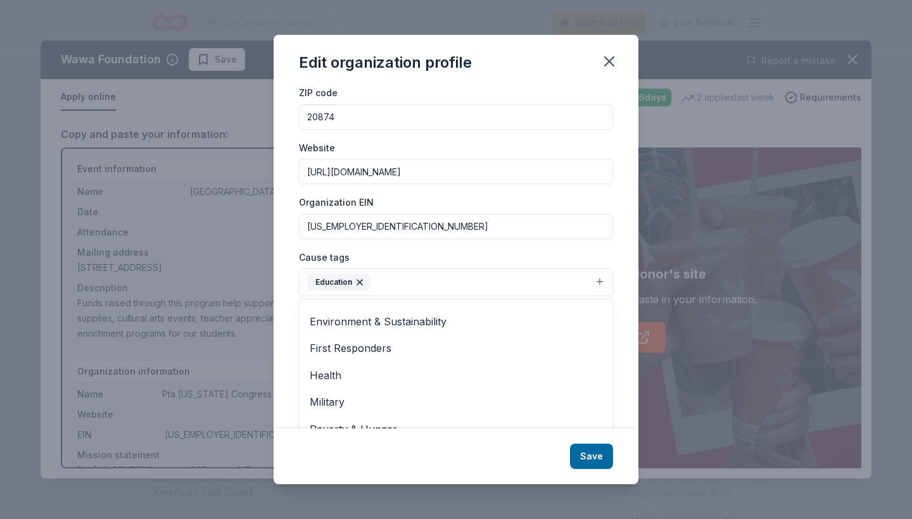
click at [399, 474] on div "Edit organization profile Changes made here will be reflected on your Account. …" at bounding box center [456, 259] width 365 height 449
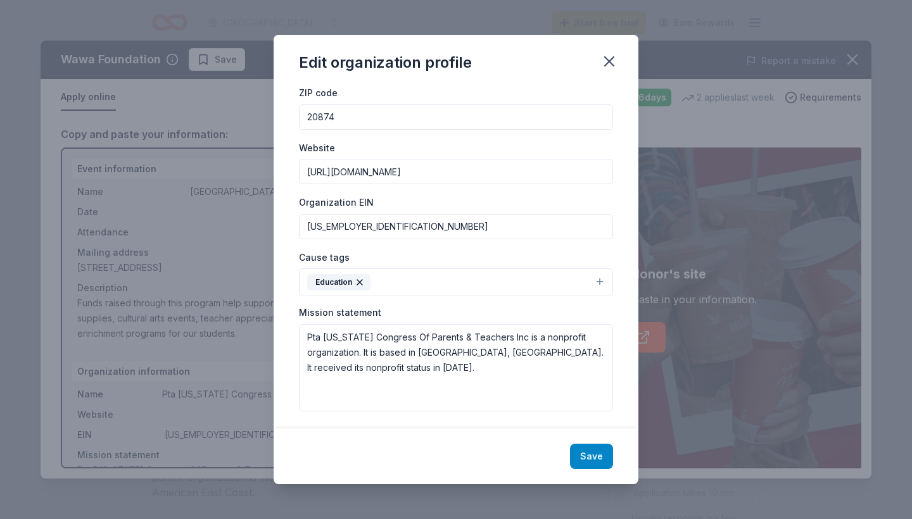
click at [601, 458] on button "Save" at bounding box center [591, 456] width 43 height 25
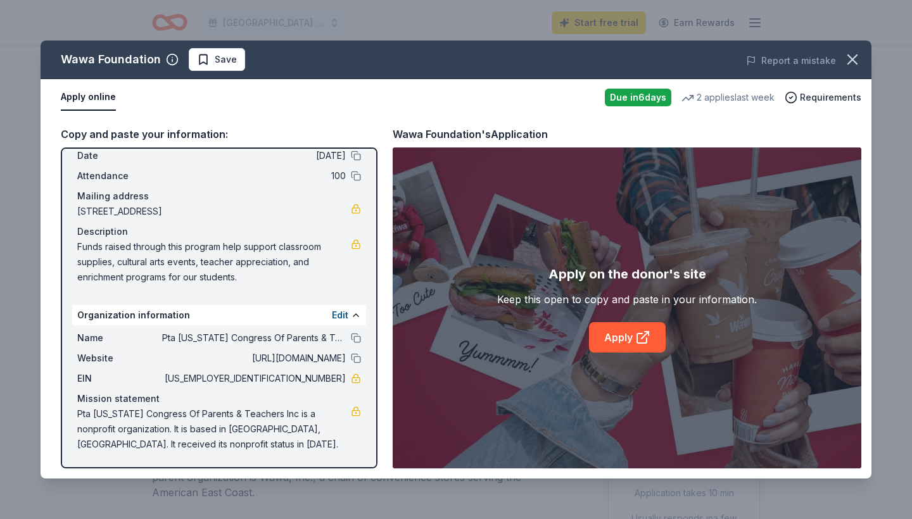
scroll to position [56, 0]
click at [619, 343] on link "Apply" at bounding box center [627, 337] width 77 height 30
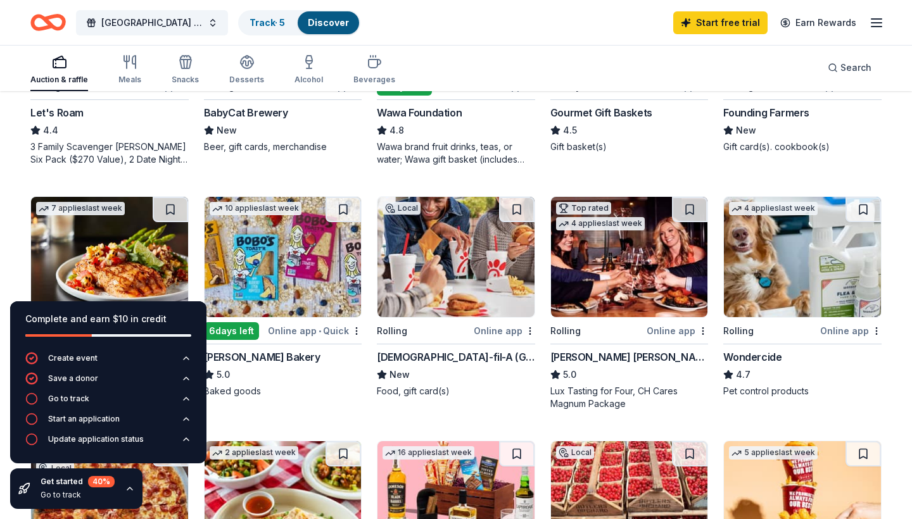
scroll to position [586, 0]
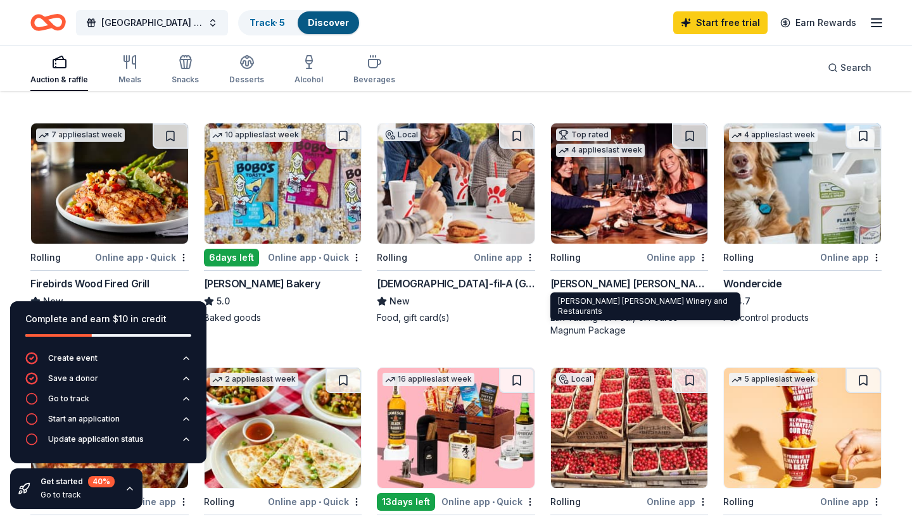
click at [634, 279] on div "Cooper's Hawk Winery and Restaurants" at bounding box center [629, 283] width 158 height 15
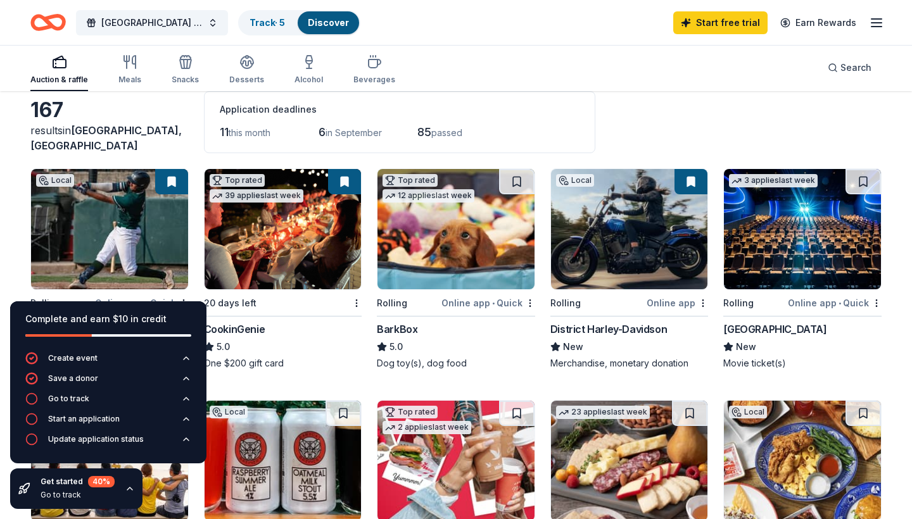
scroll to position [89, 0]
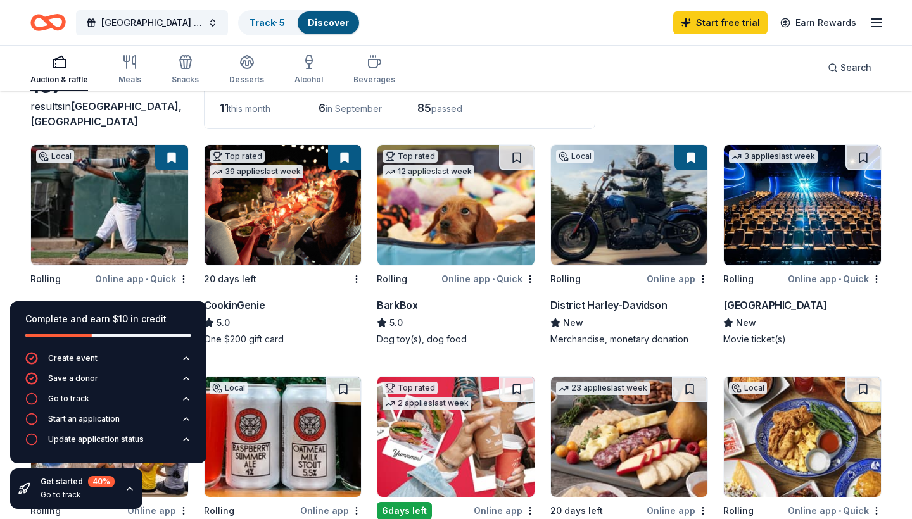
click at [772, 229] on img at bounding box center [802, 205] width 157 height 120
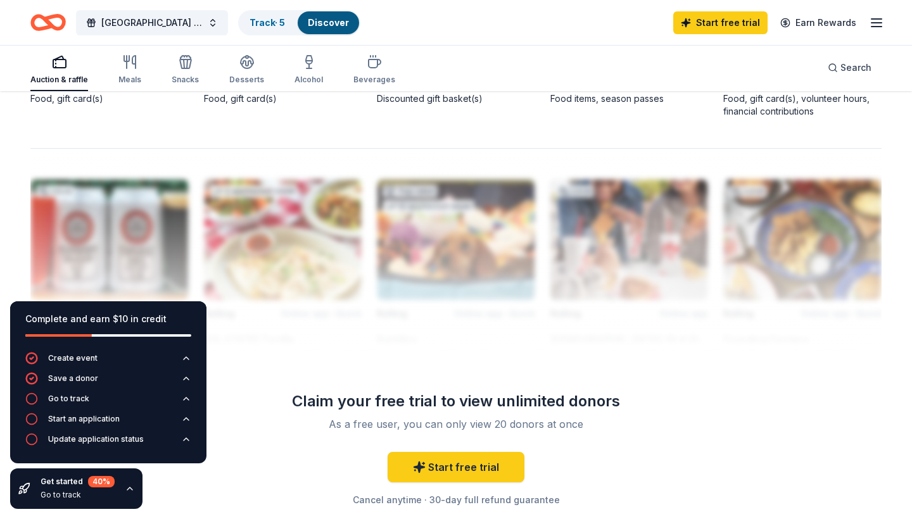
scroll to position [885, 0]
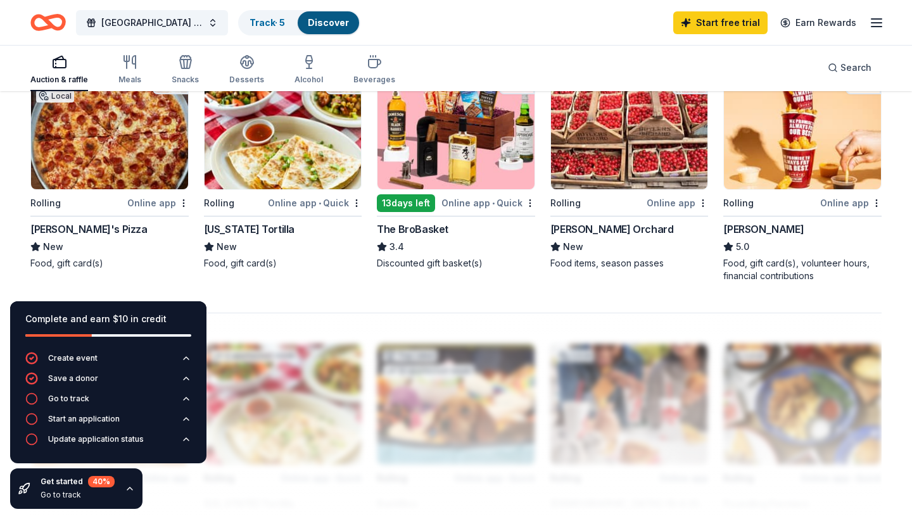
click at [622, 195] on div "Rolling" at bounding box center [597, 203] width 94 height 16
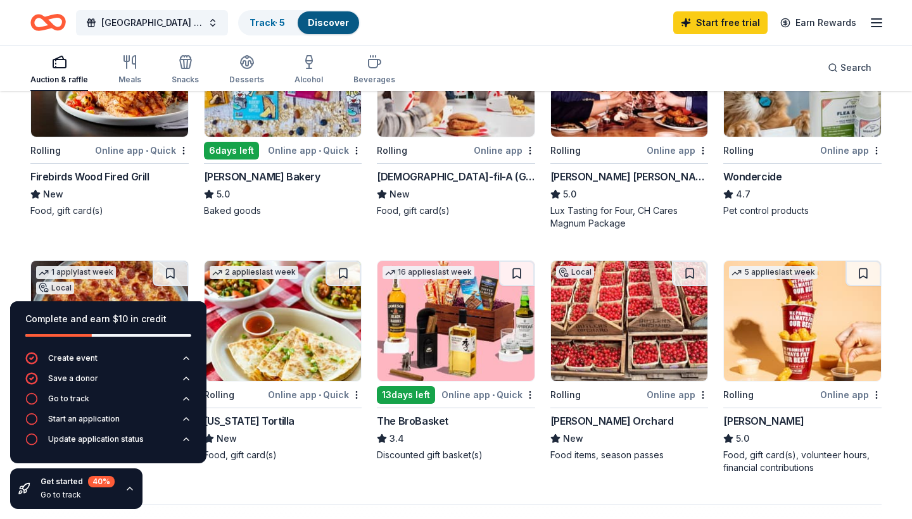
scroll to position [627, 0]
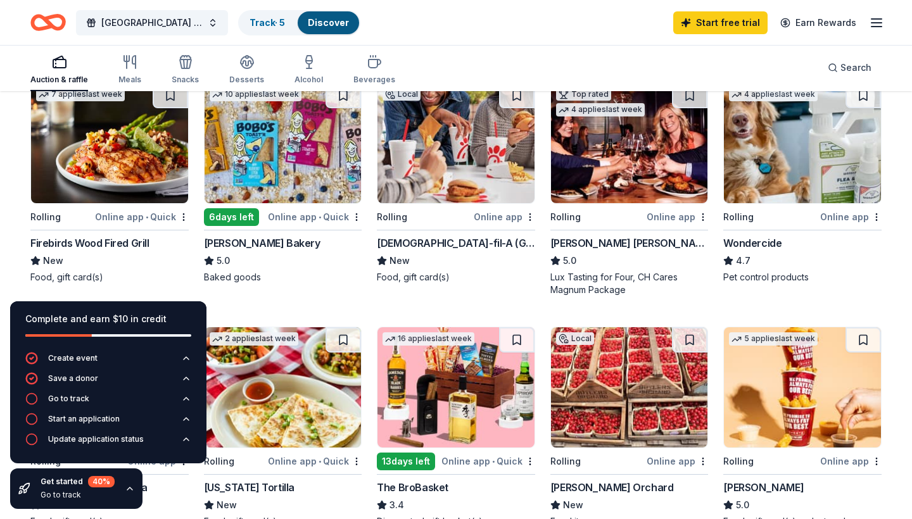
click at [289, 133] on img at bounding box center [282, 143] width 157 height 120
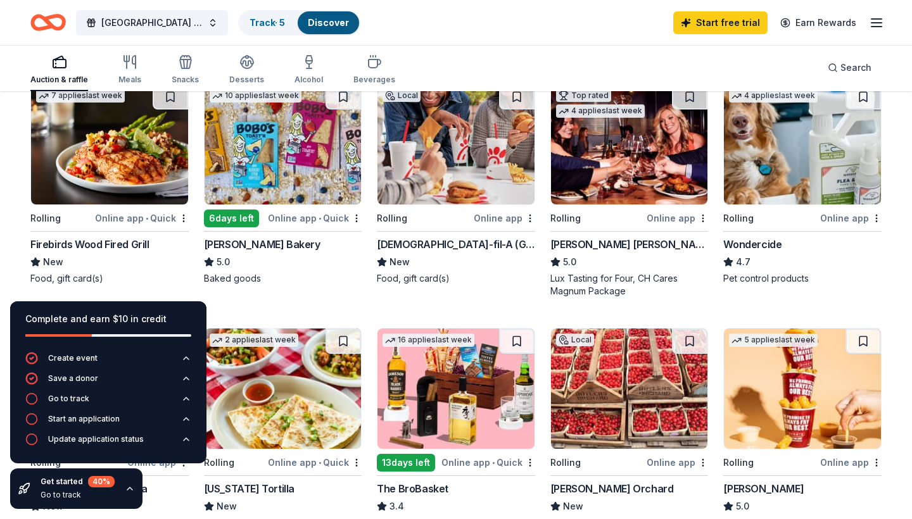
scroll to position [629, 0]
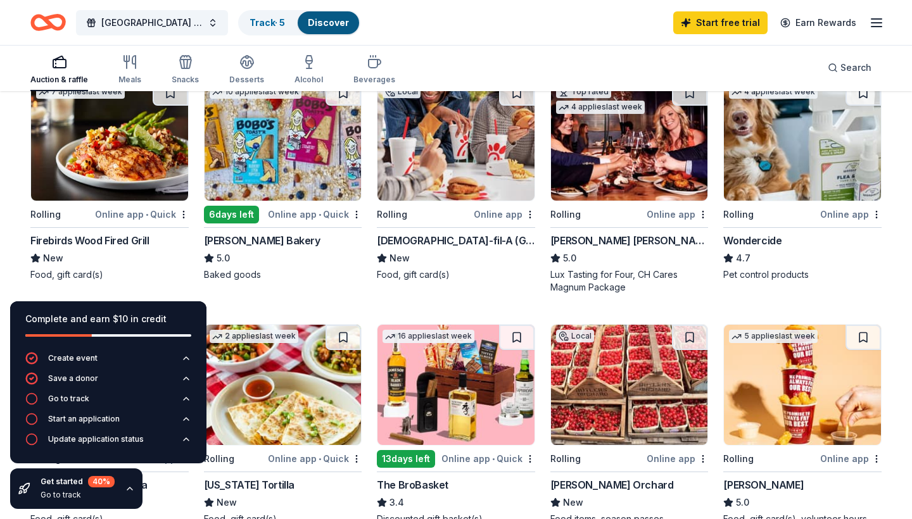
click at [486, 207] on div "Online app" at bounding box center [504, 214] width 61 height 16
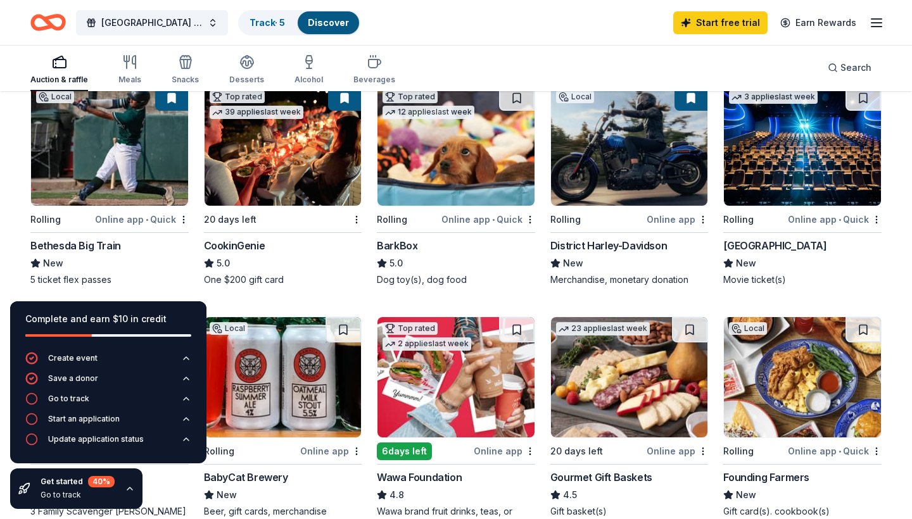
scroll to position [144, 0]
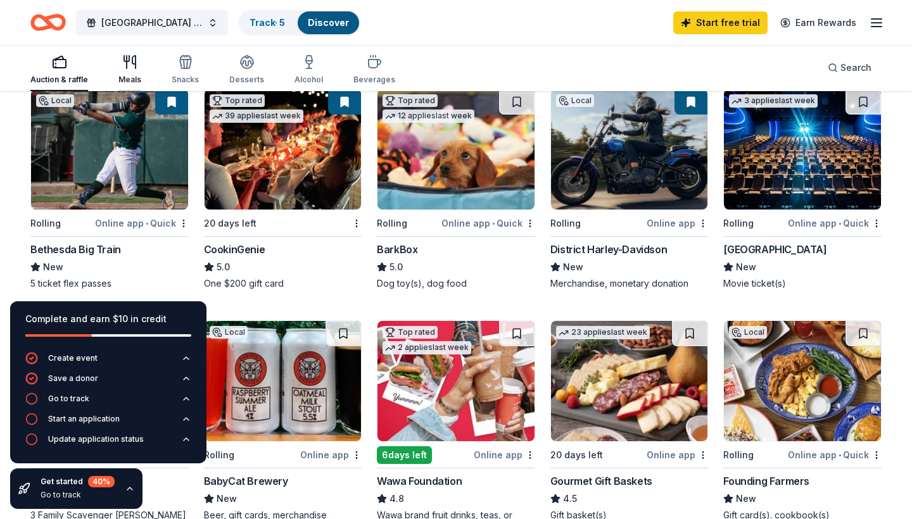
click at [131, 69] on icon "button" at bounding box center [129, 61] width 15 height 15
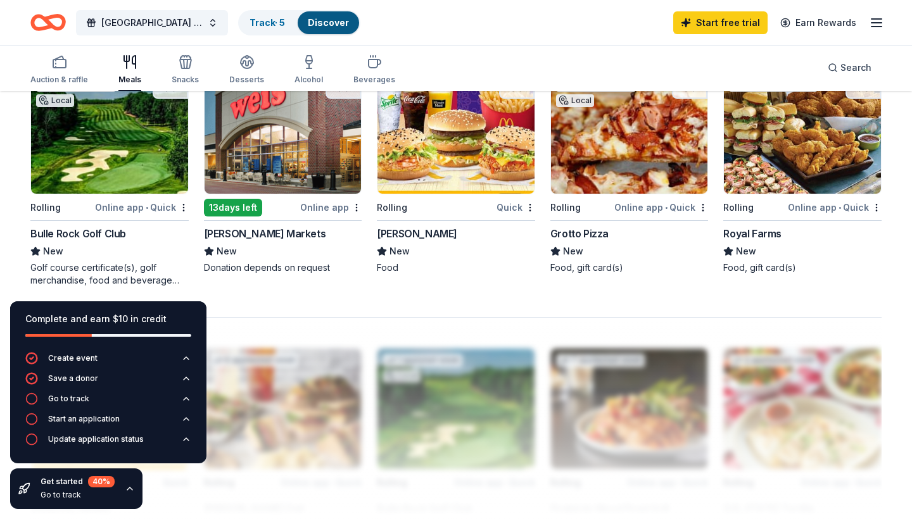
scroll to position [877, 0]
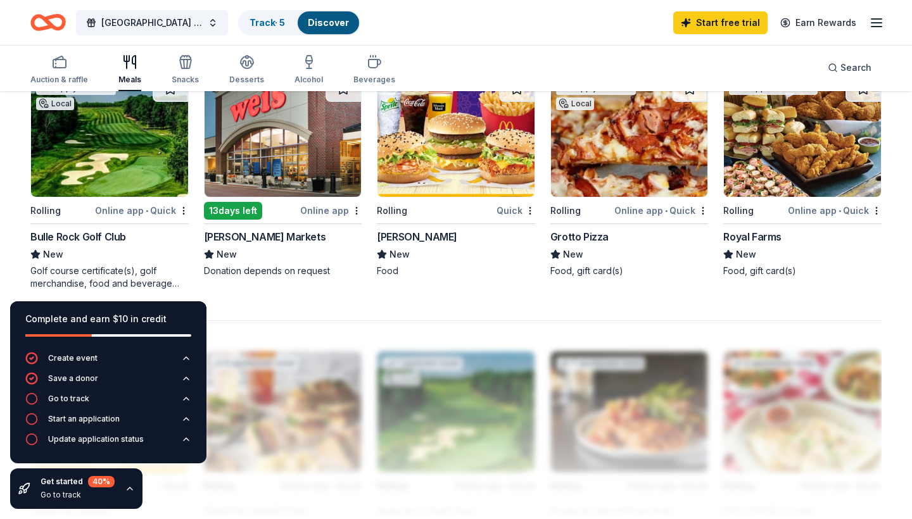
click at [760, 240] on div "Royal Farms" at bounding box center [752, 236] width 58 height 15
click at [189, 78] on div "Snacks" at bounding box center [185, 80] width 27 height 10
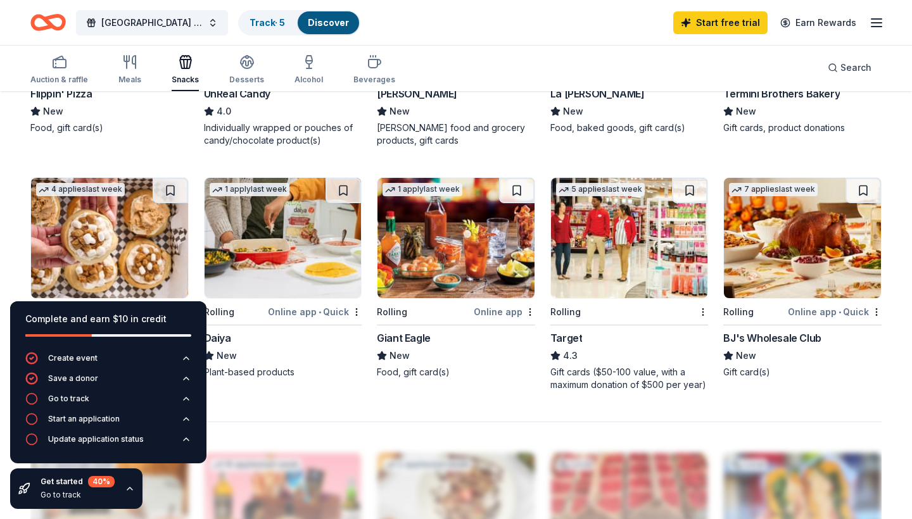
scroll to position [487, 0]
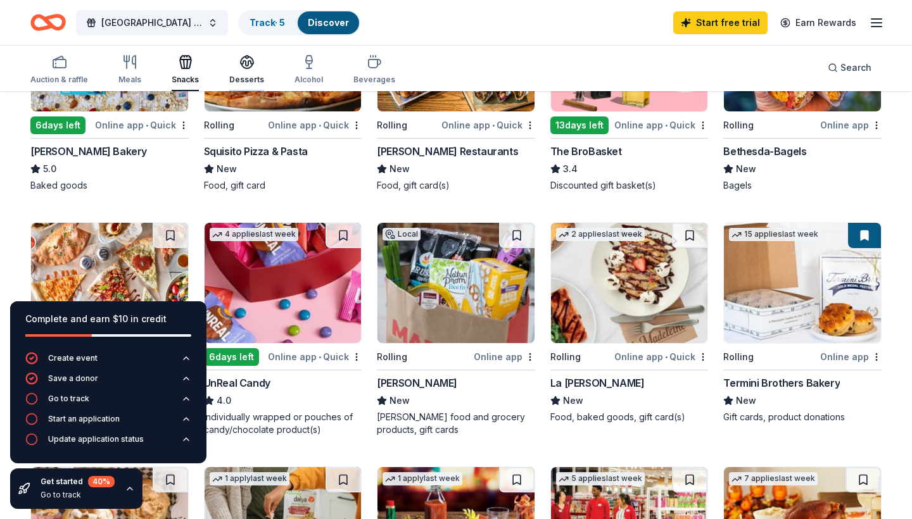
click at [246, 56] on icon "button" at bounding box center [247, 60] width 13 height 9
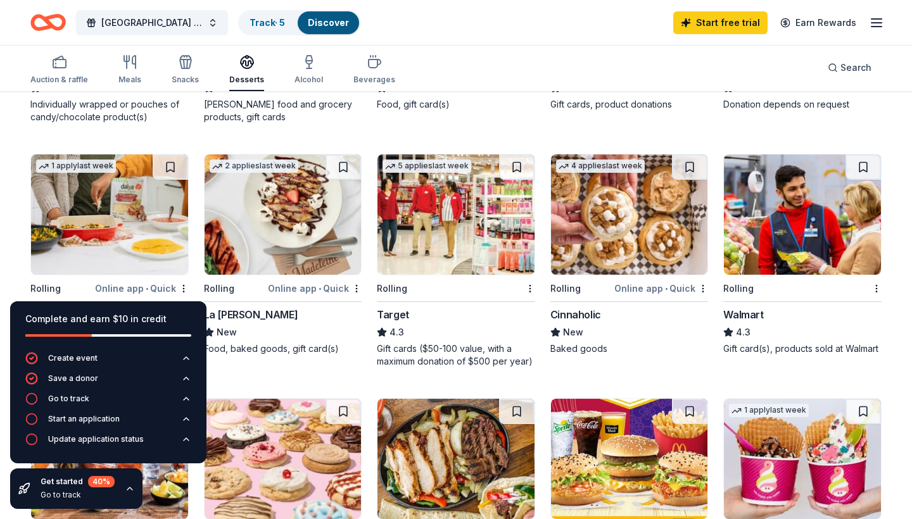
scroll to position [322, 0]
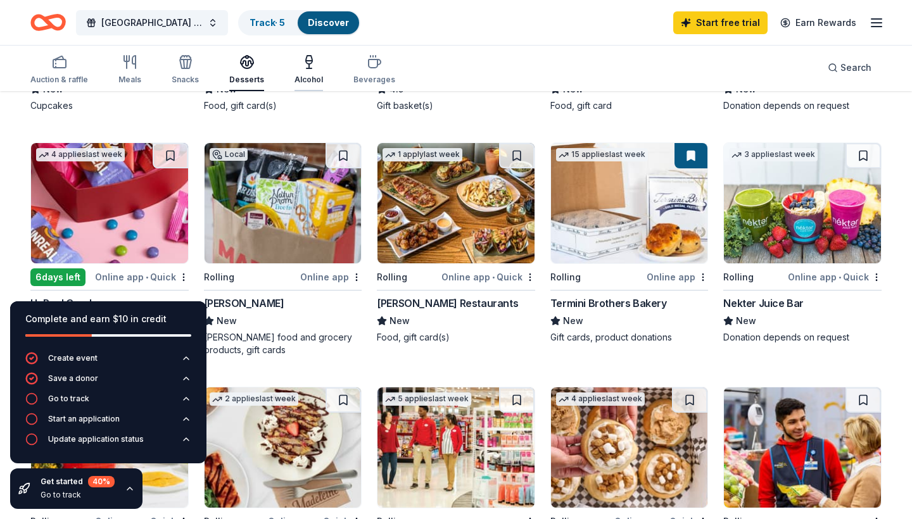
click at [303, 72] on div "Alcohol" at bounding box center [308, 69] width 28 height 30
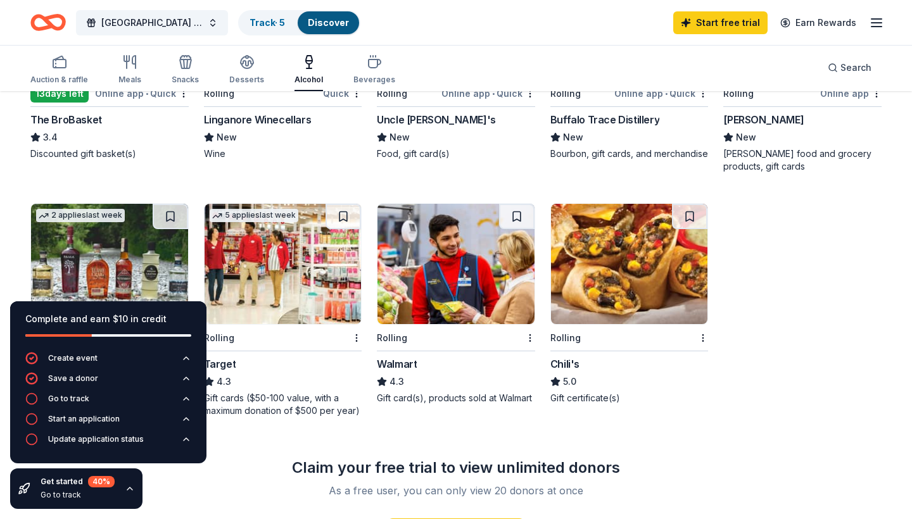
scroll to position [686, 0]
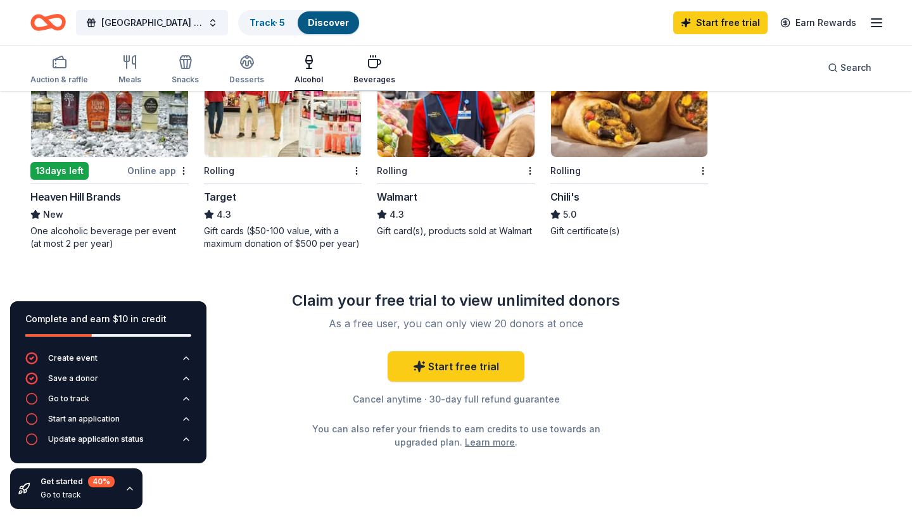
click at [367, 61] on icon "button" at bounding box center [374, 61] width 15 height 15
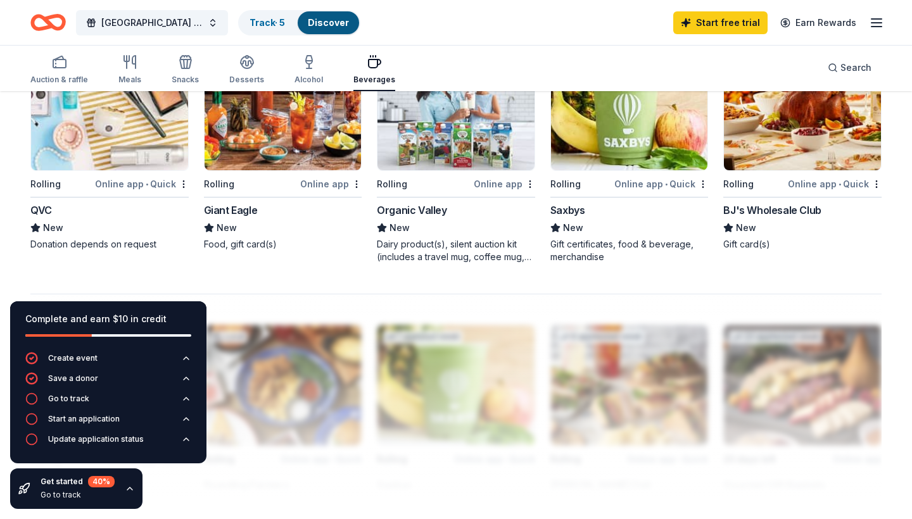
scroll to position [902, 0]
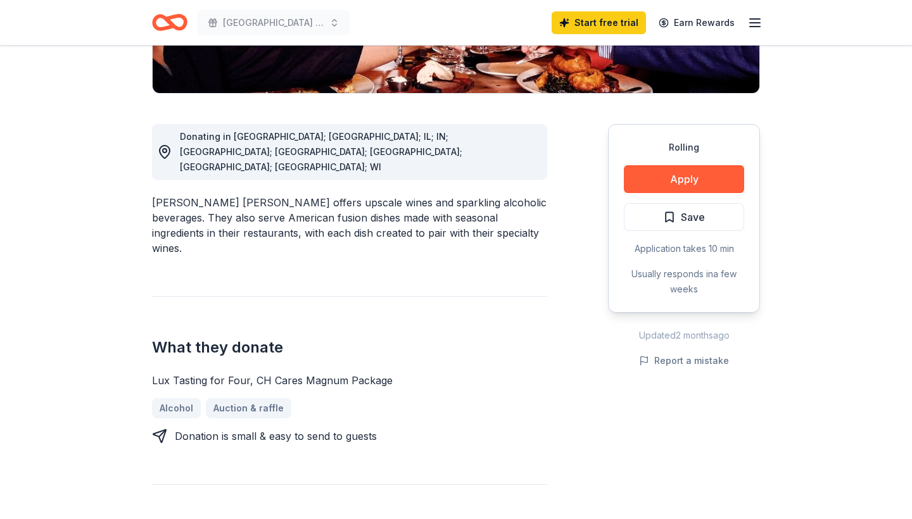
scroll to position [328, 0]
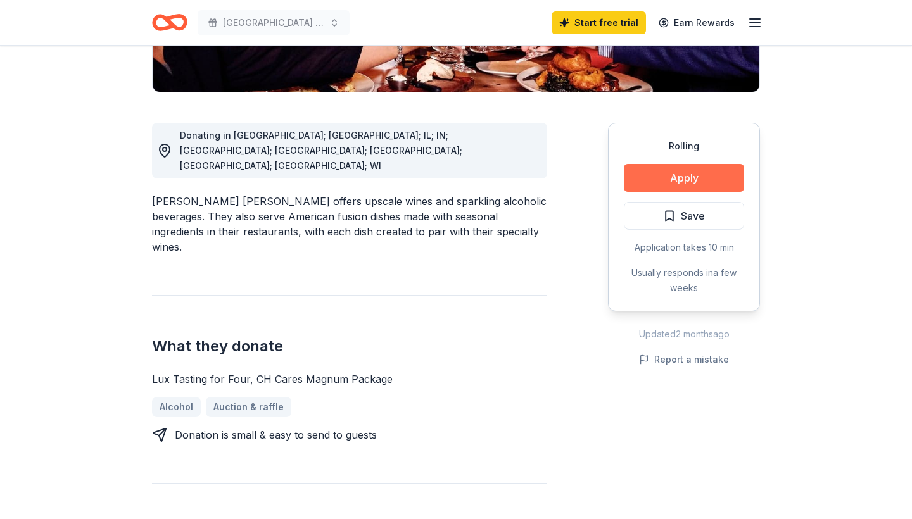
click at [681, 164] on button "Apply" at bounding box center [684, 178] width 120 height 28
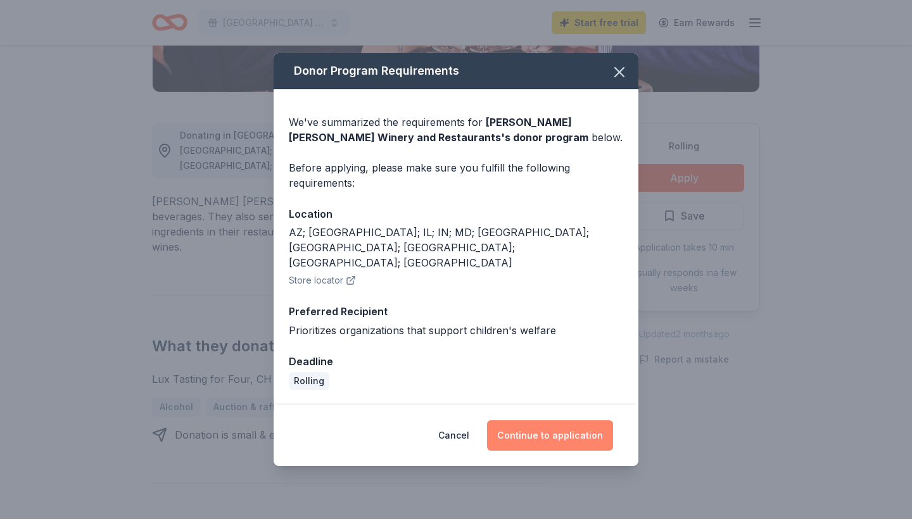
click at [557, 420] on button "Continue to application" at bounding box center [550, 435] width 126 height 30
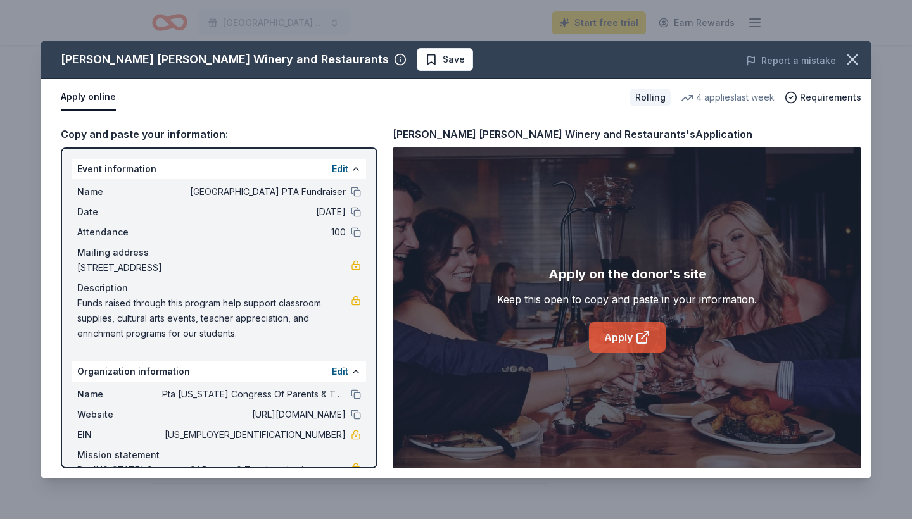
click at [608, 343] on link "Apply" at bounding box center [627, 337] width 77 height 30
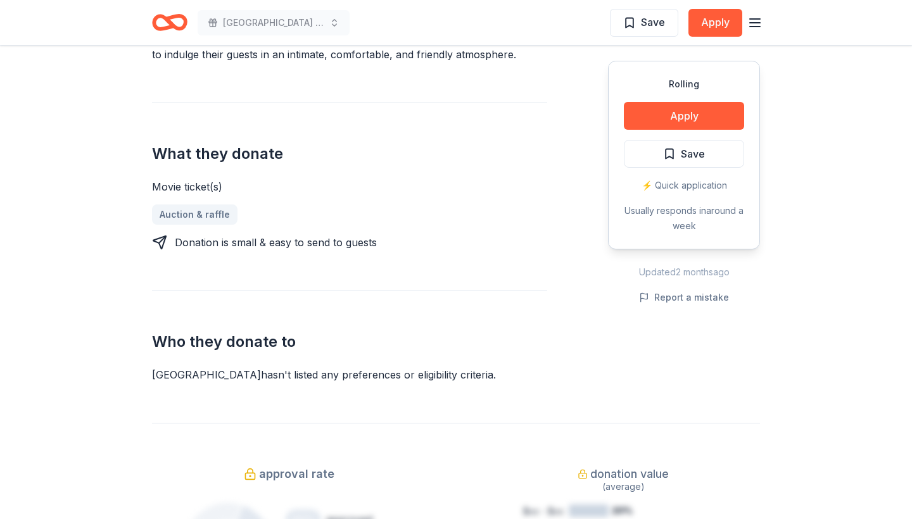
scroll to position [321, 0]
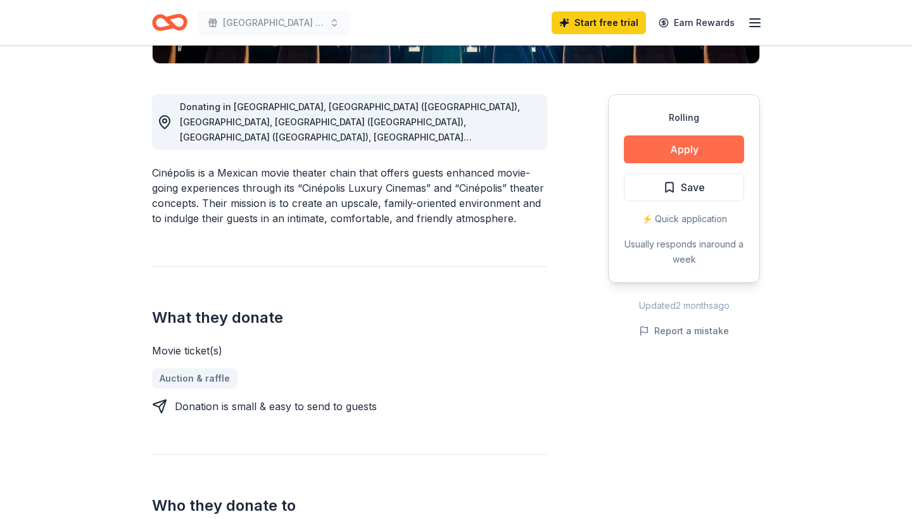
click at [695, 144] on button "Apply" at bounding box center [684, 149] width 120 height 28
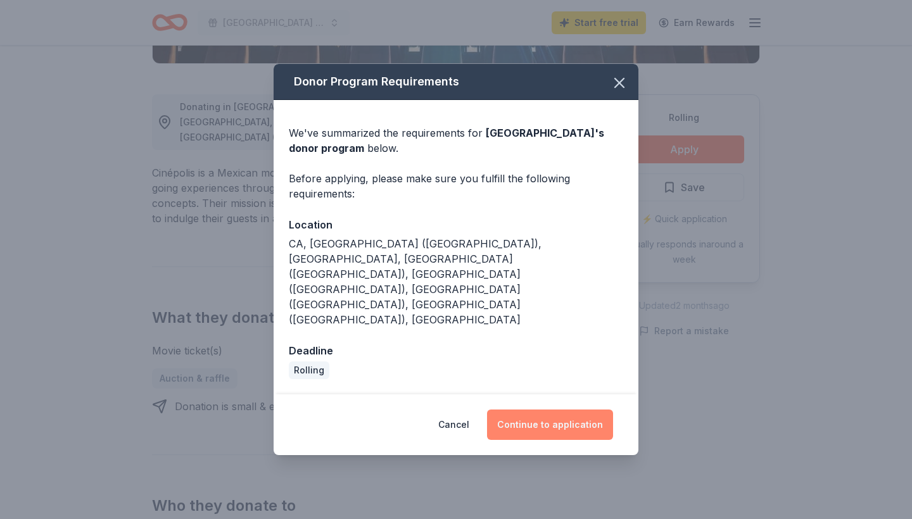
click at [560, 410] on button "Continue to application" at bounding box center [550, 425] width 126 height 30
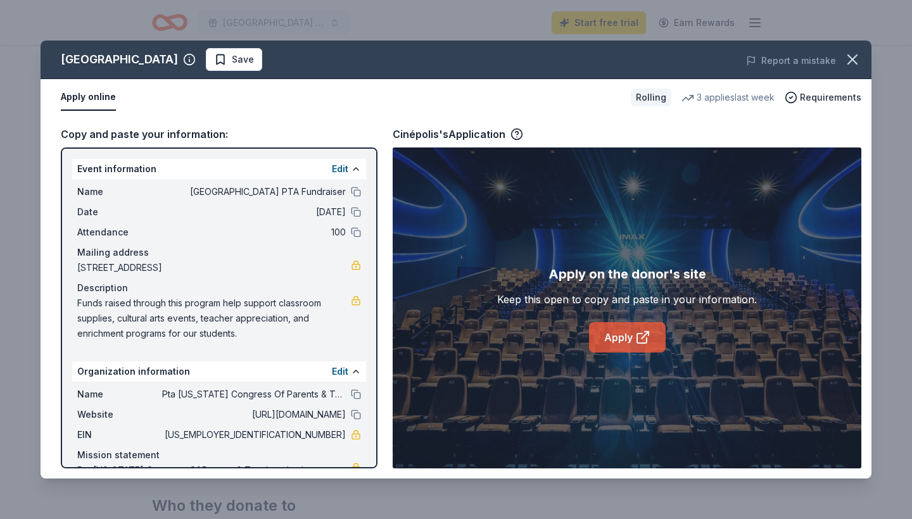
click at [622, 341] on link "Apply" at bounding box center [627, 337] width 77 height 30
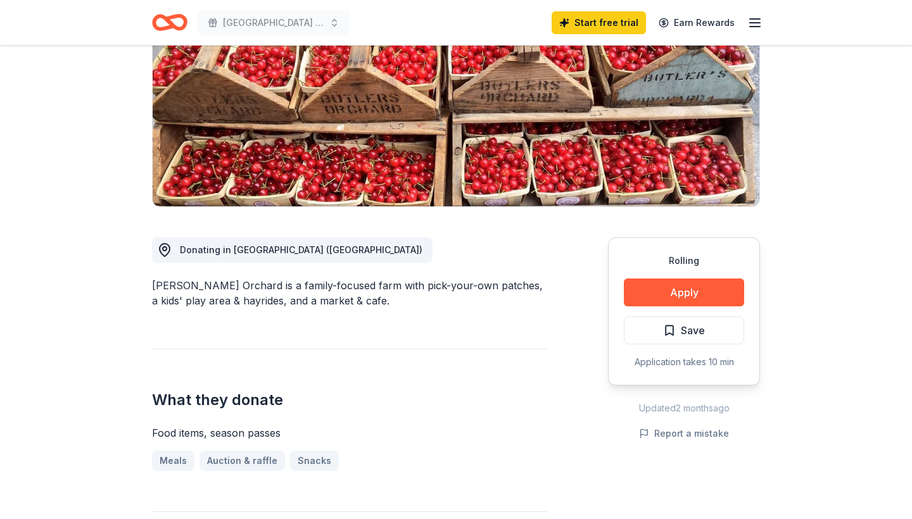
scroll to position [196, 0]
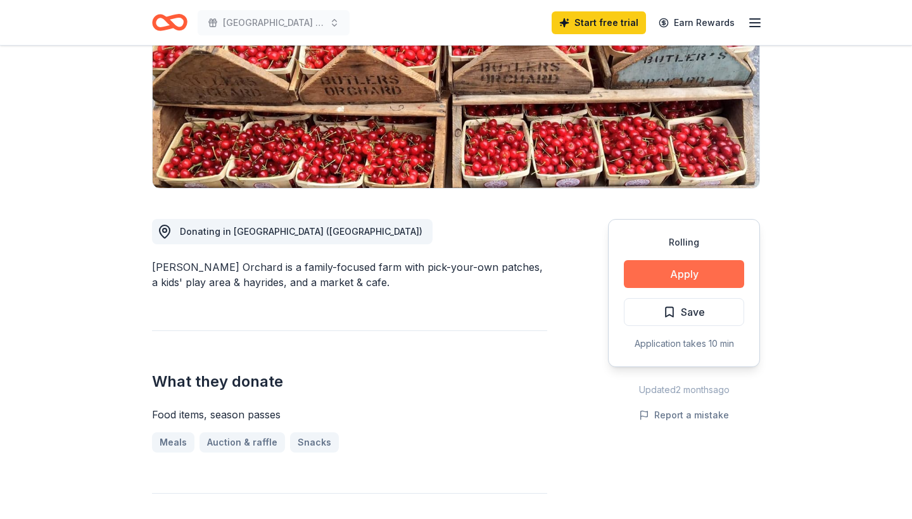
click at [676, 277] on button "Apply" at bounding box center [684, 274] width 120 height 28
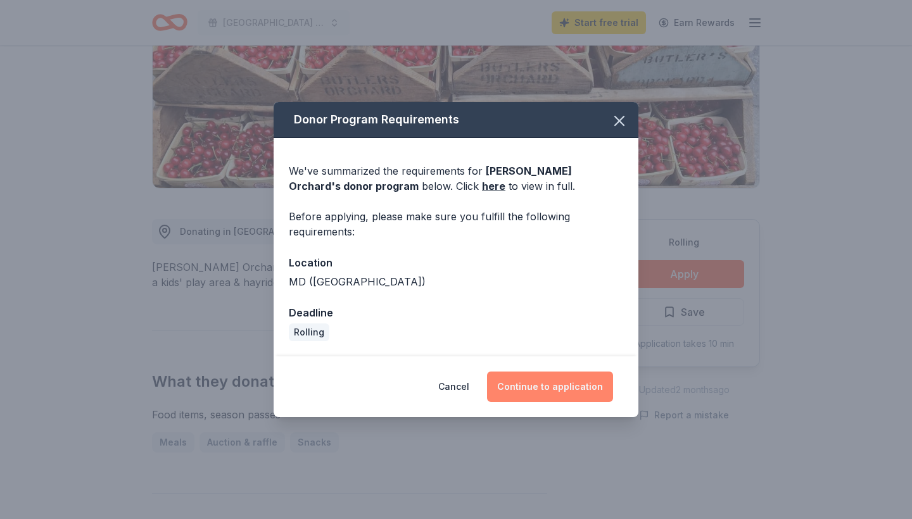
click at [565, 394] on button "Continue to application" at bounding box center [550, 387] width 126 height 30
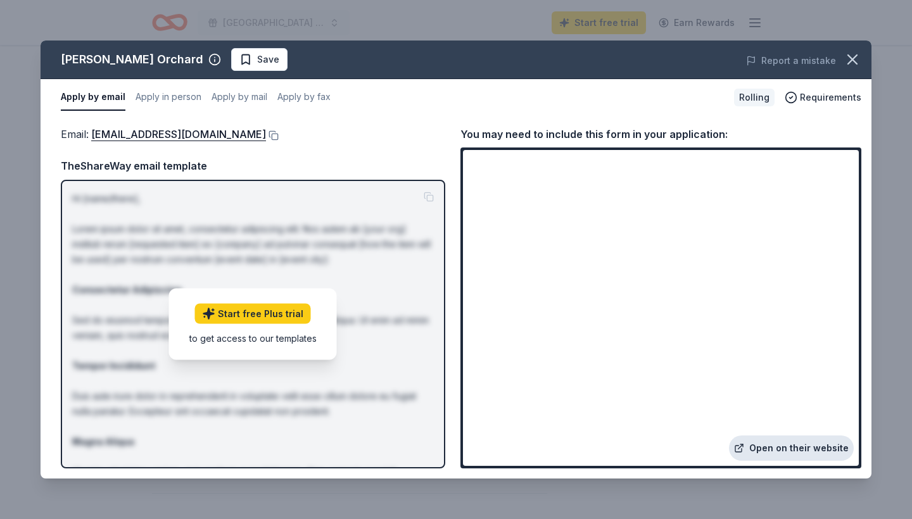
click at [799, 448] on link "Open on their website" at bounding box center [791, 448] width 125 height 25
click at [153, 101] on button "Apply in person" at bounding box center [168, 97] width 66 height 27
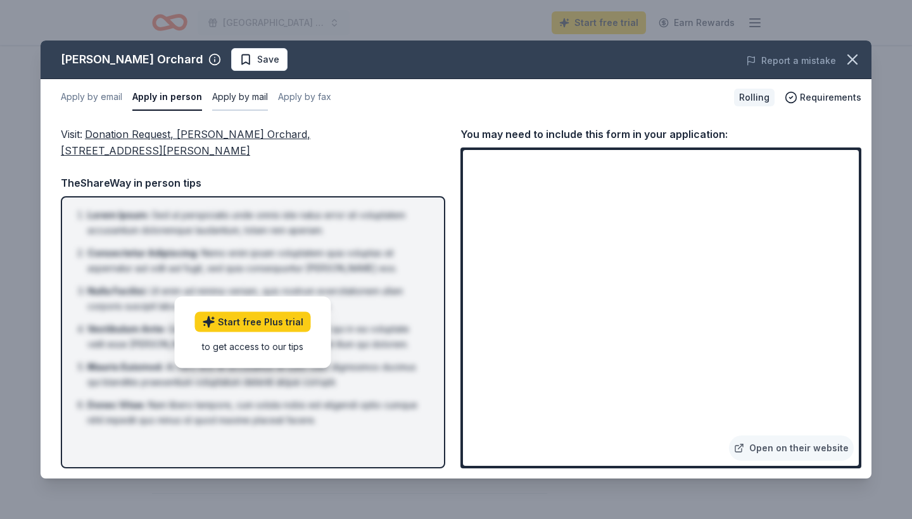
click at [230, 107] on button "Apply by mail" at bounding box center [240, 97] width 56 height 27
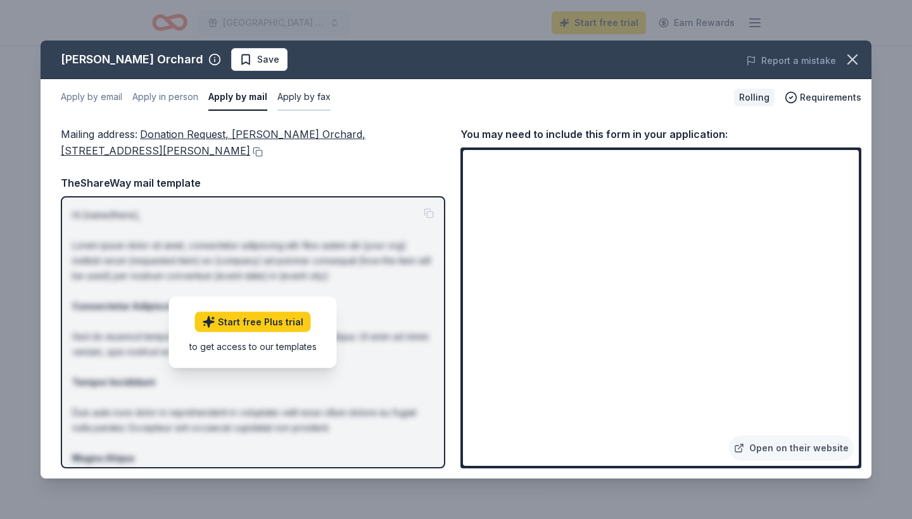
click at [301, 99] on button "Apply by fax" at bounding box center [303, 97] width 53 height 27
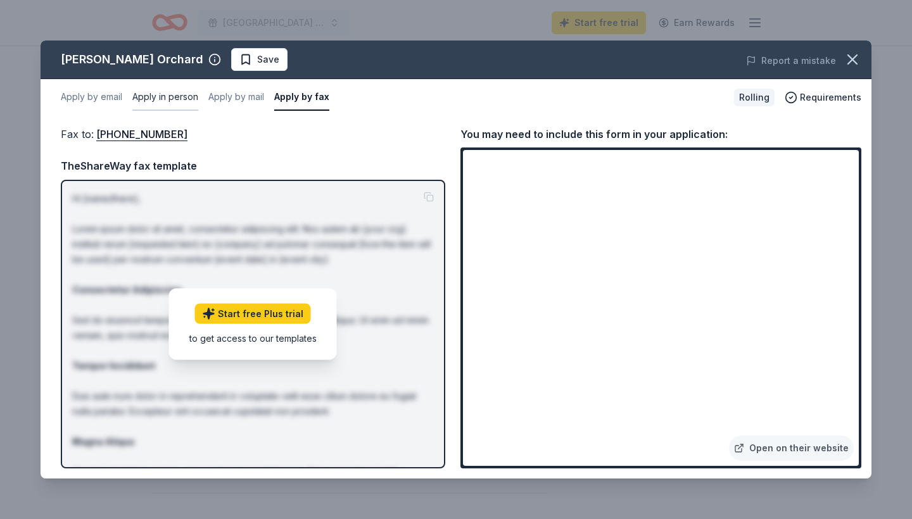
click at [175, 97] on button "Apply in person" at bounding box center [165, 97] width 66 height 27
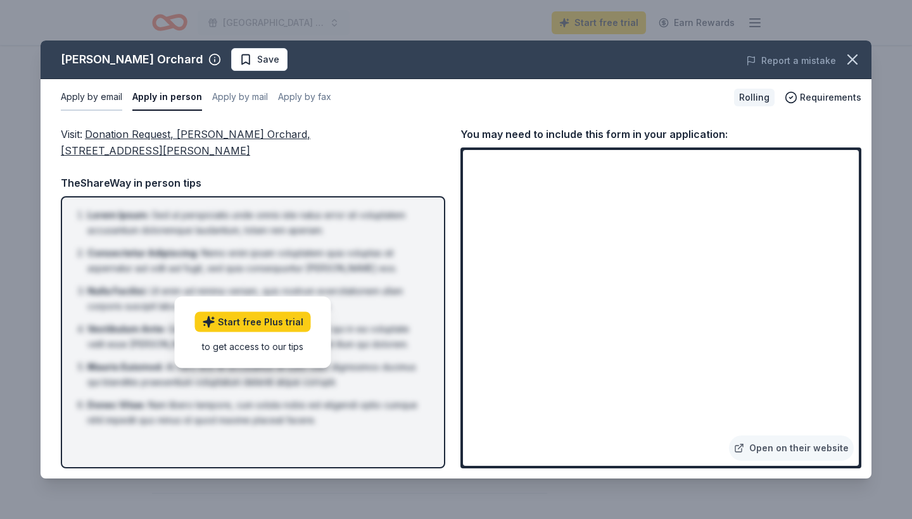
click at [121, 92] on button "Apply by email" at bounding box center [91, 97] width 61 height 27
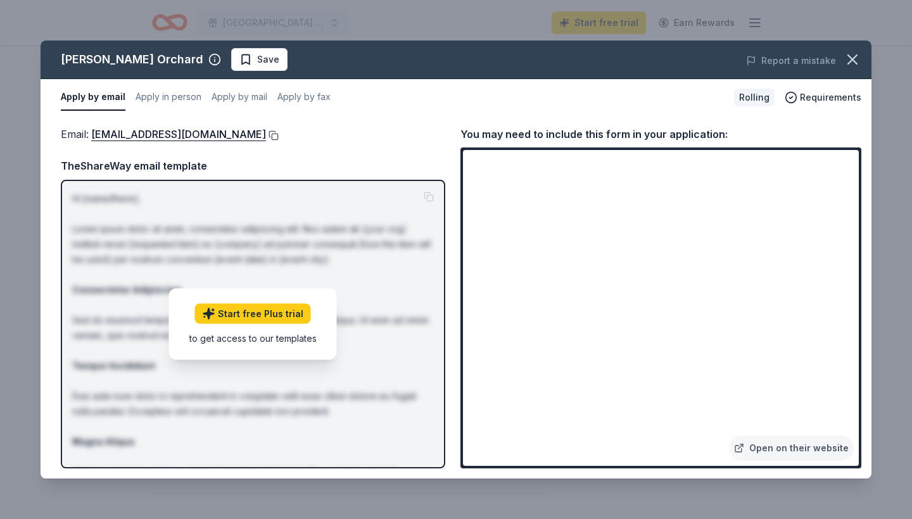
click at [266, 136] on button at bounding box center [272, 135] width 13 height 10
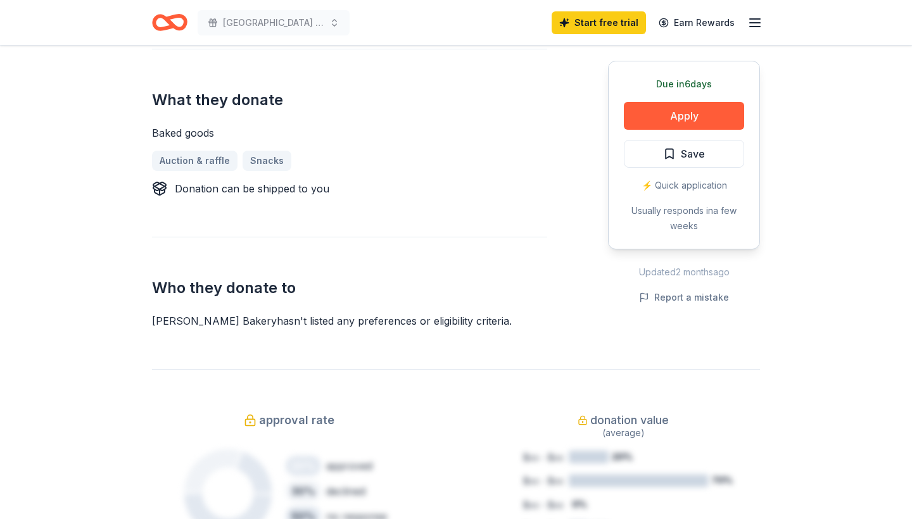
scroll to position [579, 0]
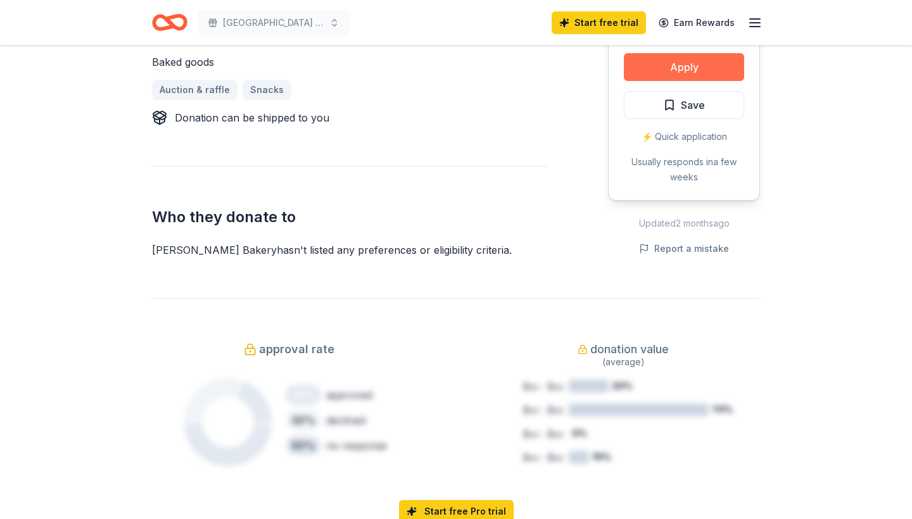
click at [694, 53] on button "Apply" at bounding box center [684, 67] width 120 height 28
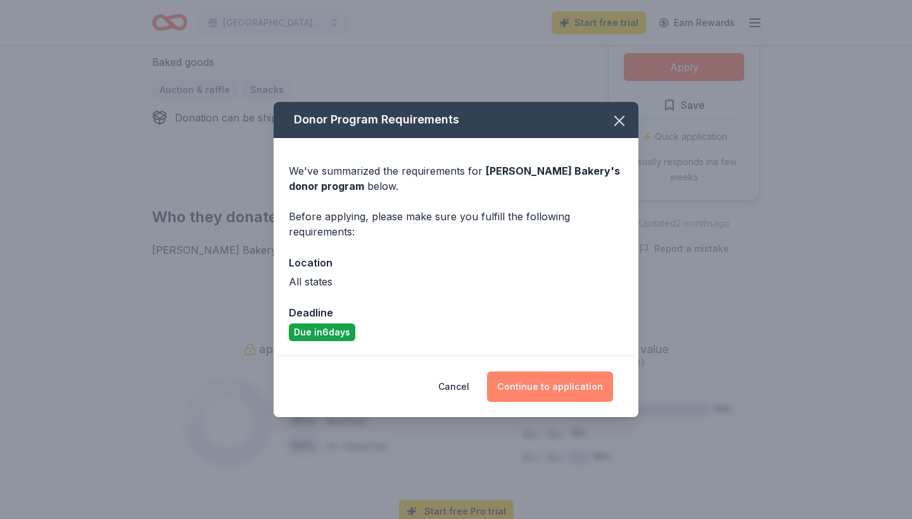
click at [555, 381] on button "Continue to application" at bounding box center [550, 387] width 126 height 30
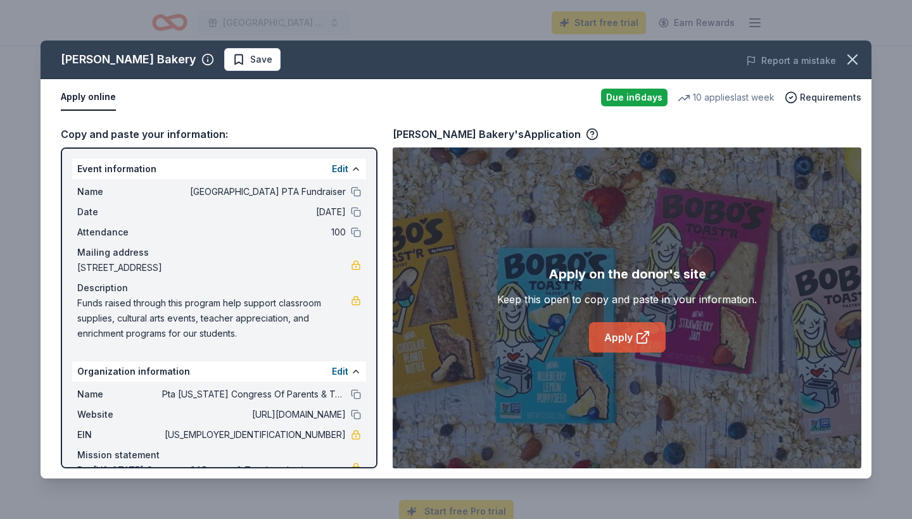
click at [627, 340] on link "Apply" at bounding box center [627, 337] width 77 height 30
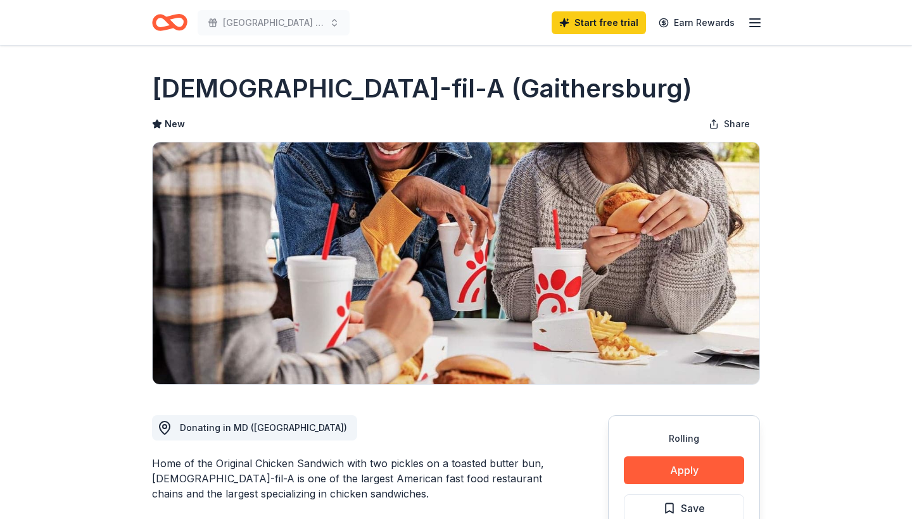
scroll to position [164, 0]
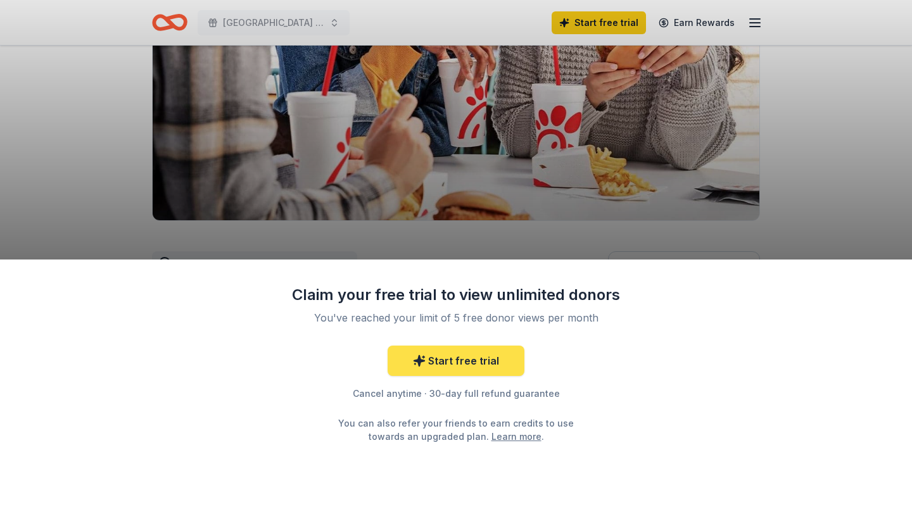
click at [448, 362] on link "Start free trial" at bounding box center [455, 361] width 137 height 30
